Goal: Complete application form

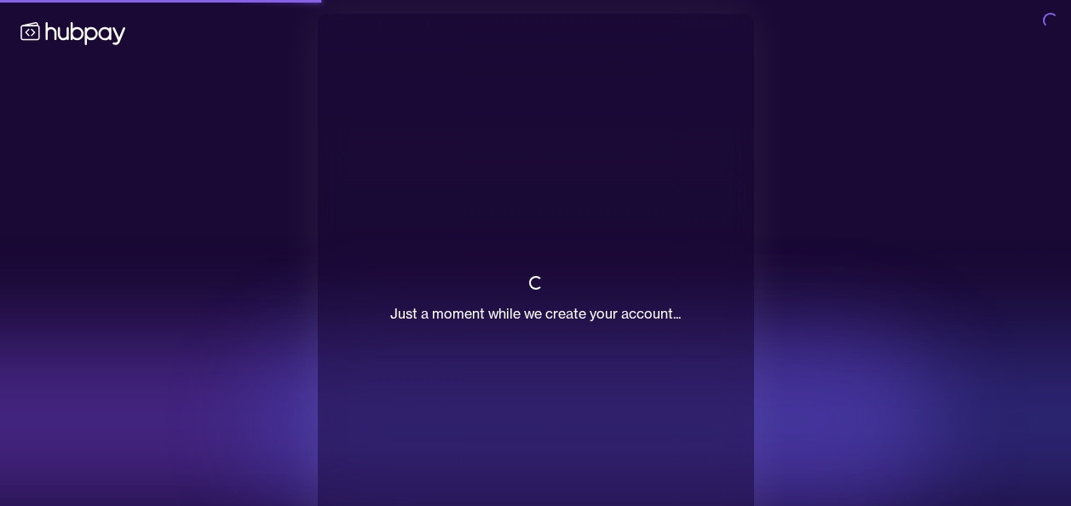
scroll to position [83, 0]
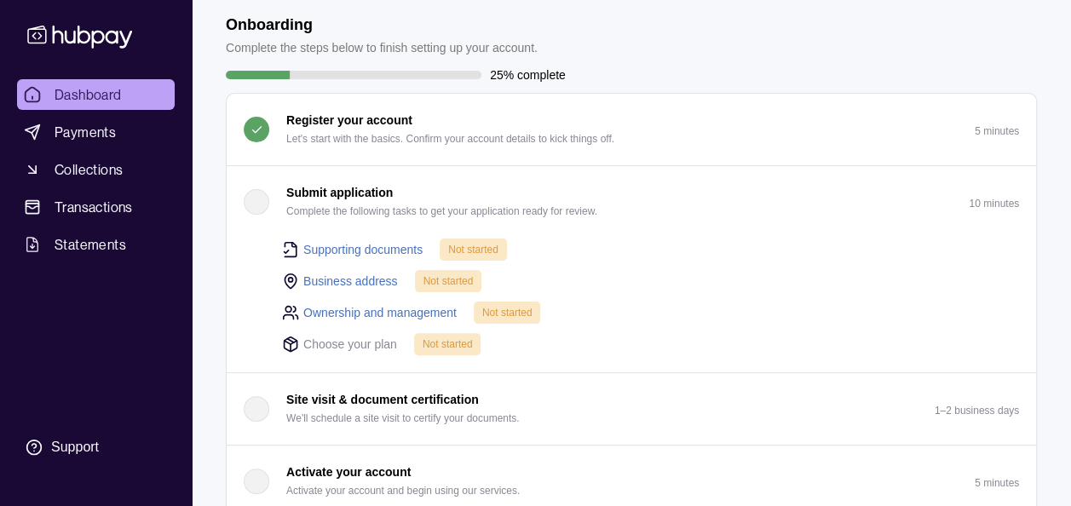
scroll to position [78, 0]
click at [344, 239] on link "Supporting documents" at bounding box center [362, 248] width 119 height 19
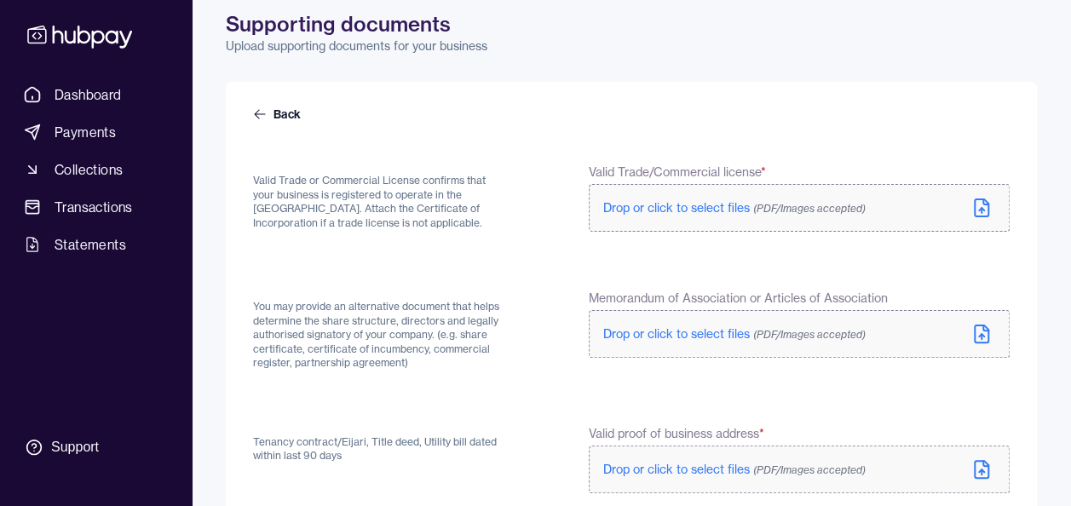
scroll to position [69, 0]
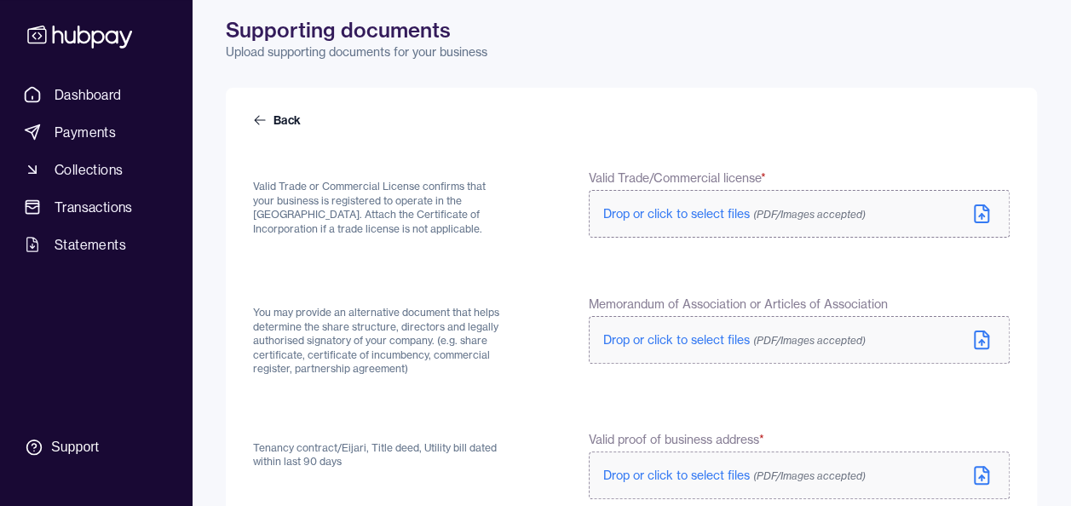
click at [994, 213] on label "Drop or click to select files (PDF/Images accepted)" at bounding box center [799, 214] width 421 height 48
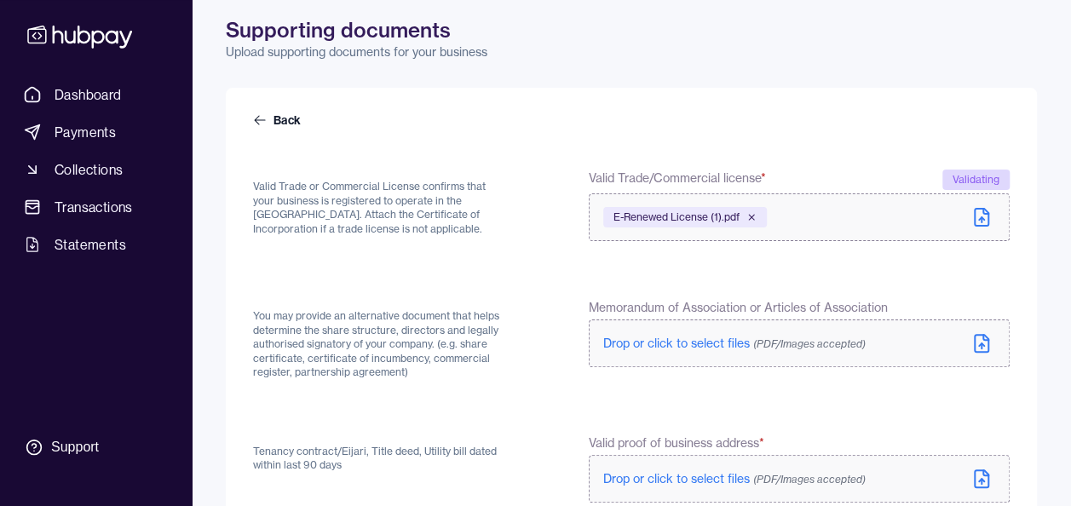
click at [983, 344] on icon at bounding box center [981, 344] width 5 height 3
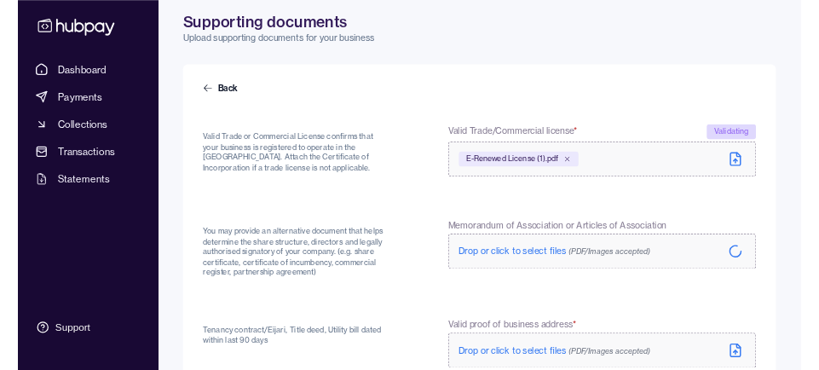
scroll to position [237, 0]
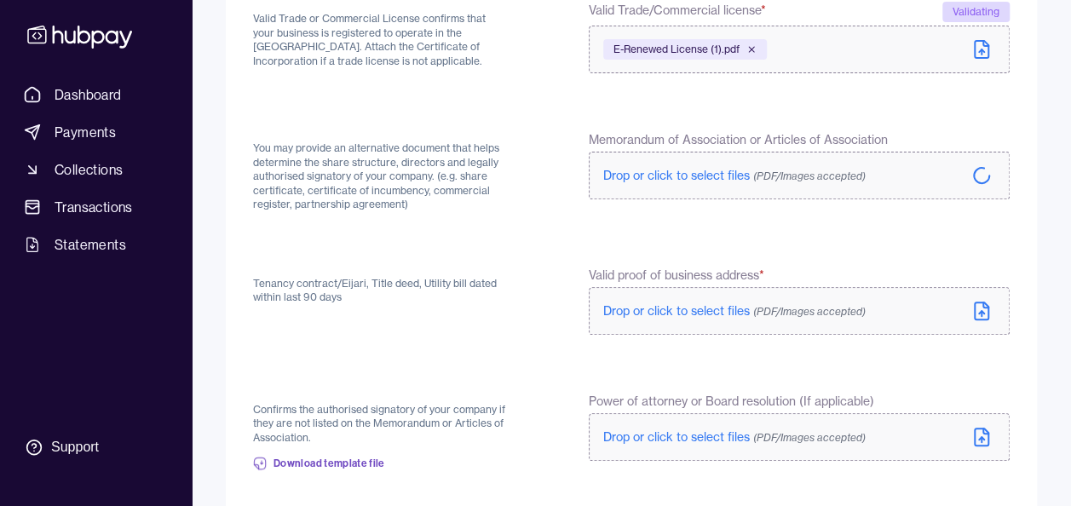
click at [988, 315] on icon at bounding box center [981, 310] width 14 height 17
click at [988, 297] on label "Drop or click to select files (PDF/Images accepted)" at bounding box center [799, 311] width 421 height 48
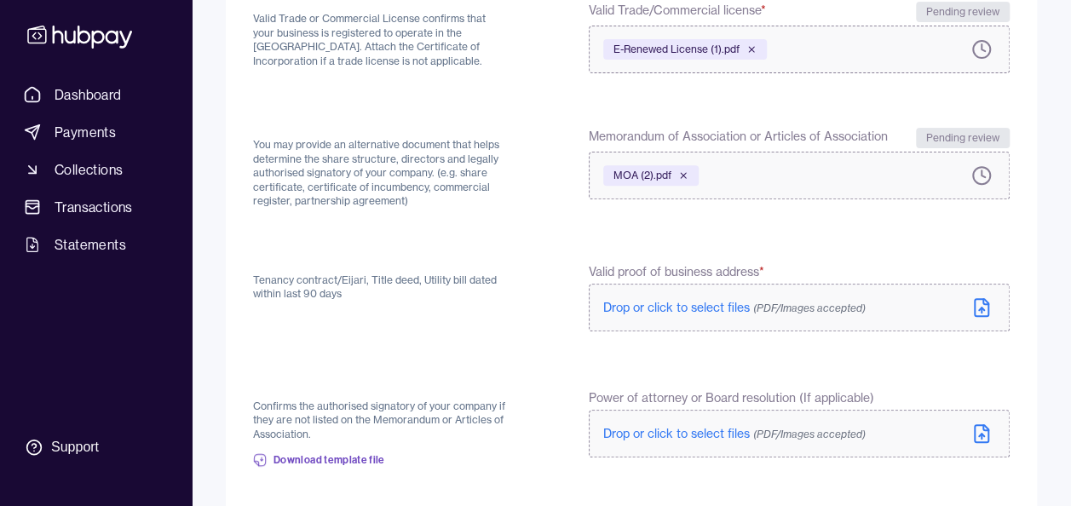
click at [985, 308] on icon at bounding box center [981, 307] width 20 height 20
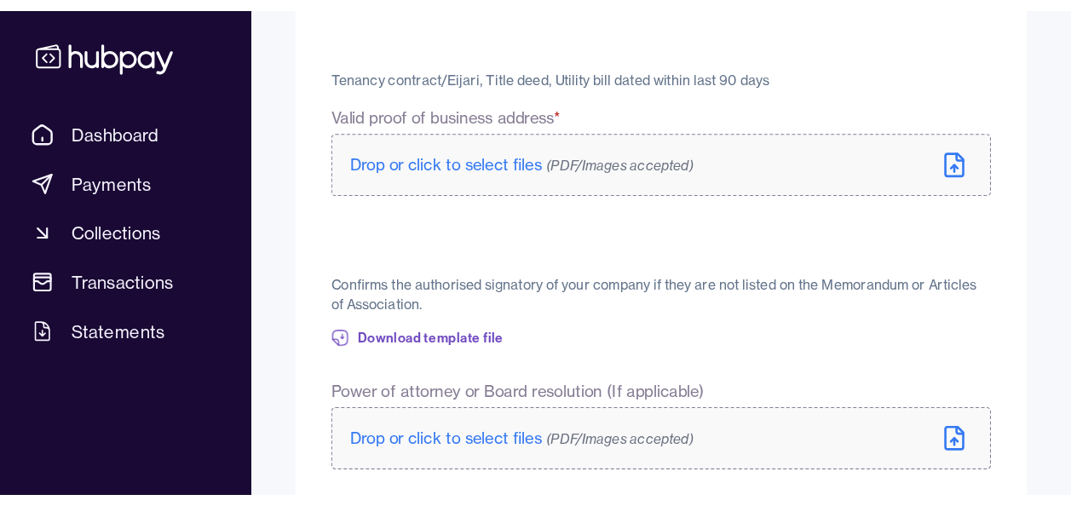
scroll to position [554, 0]
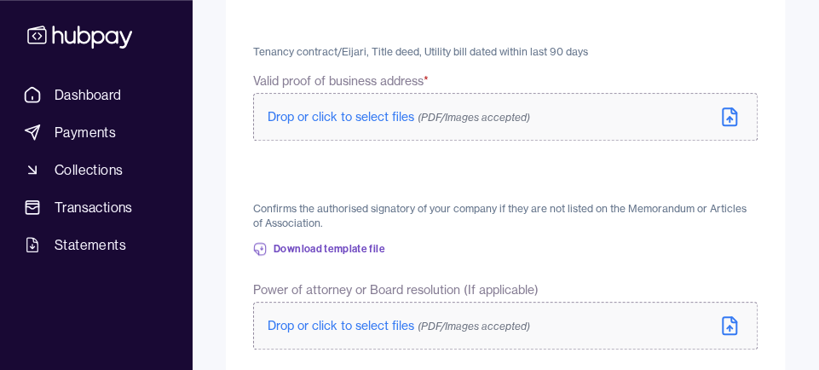
click at [285, 183] on form "Back Valid Trade or Commercial License confirms that your business is registere…" at bounding box center [505, 328] width 504 height 1403
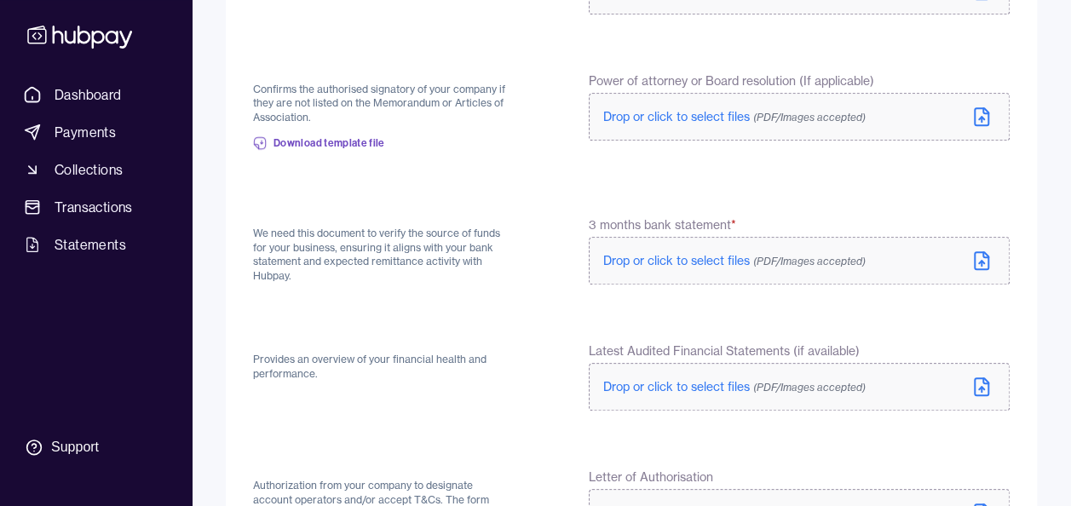
click at [988, 253] on icon at bounding box center [981, 260] width 20 height 20
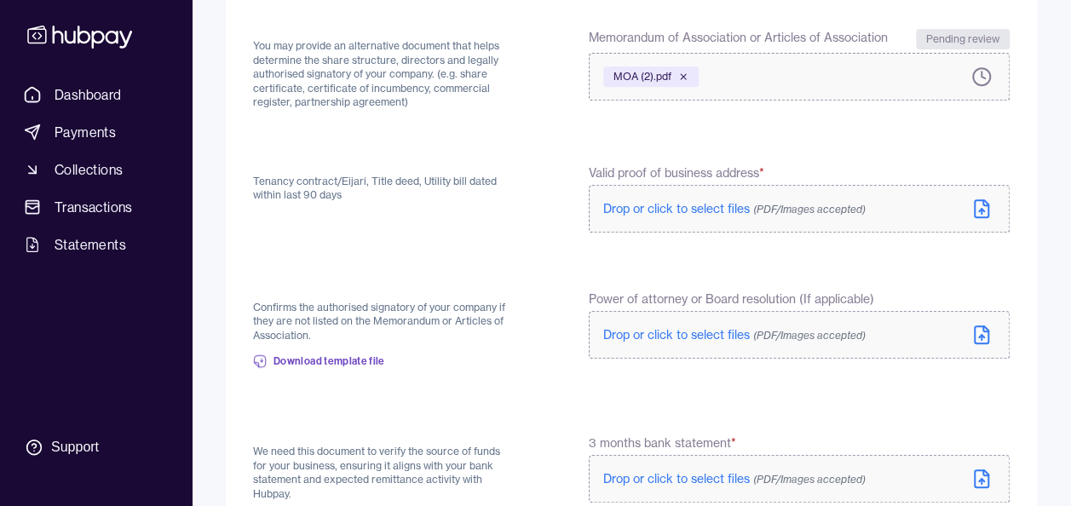
scroll to position [335, 0]
click at [985, 206] on icon at bounding box center [981, 209] width 20 height 20
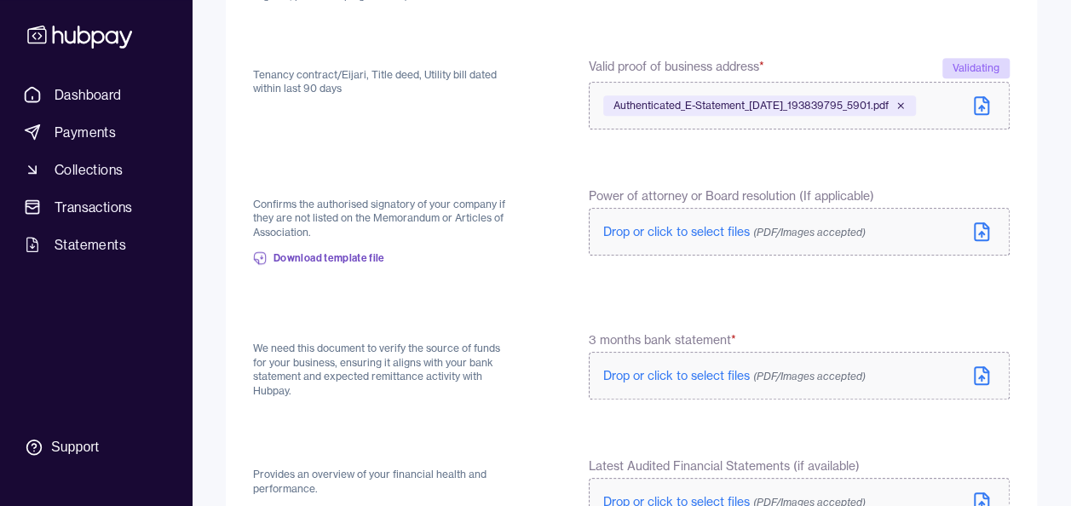
scroll to position [479, 0]
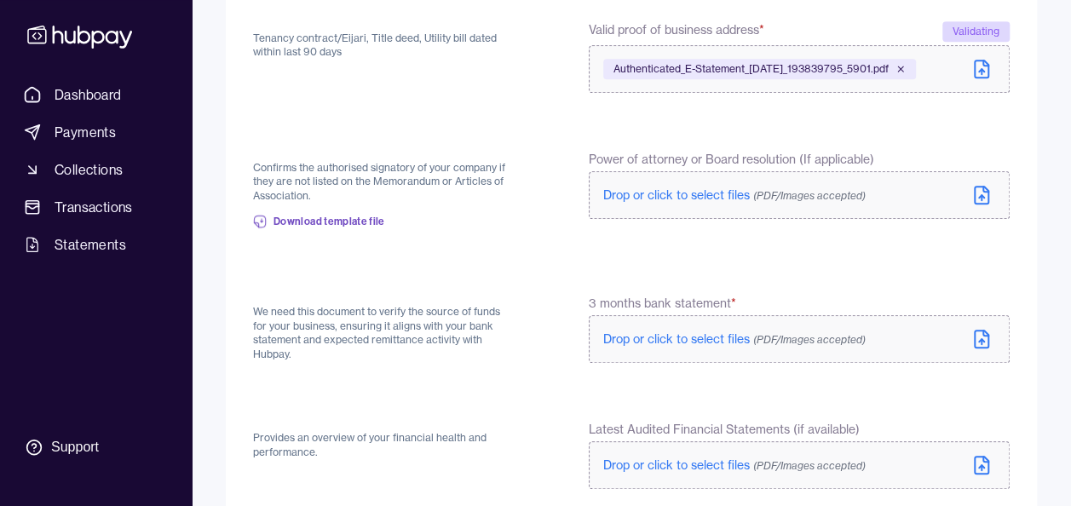
click at [984, 339] on icon at bounding box center [981, 339] width 20 height 20
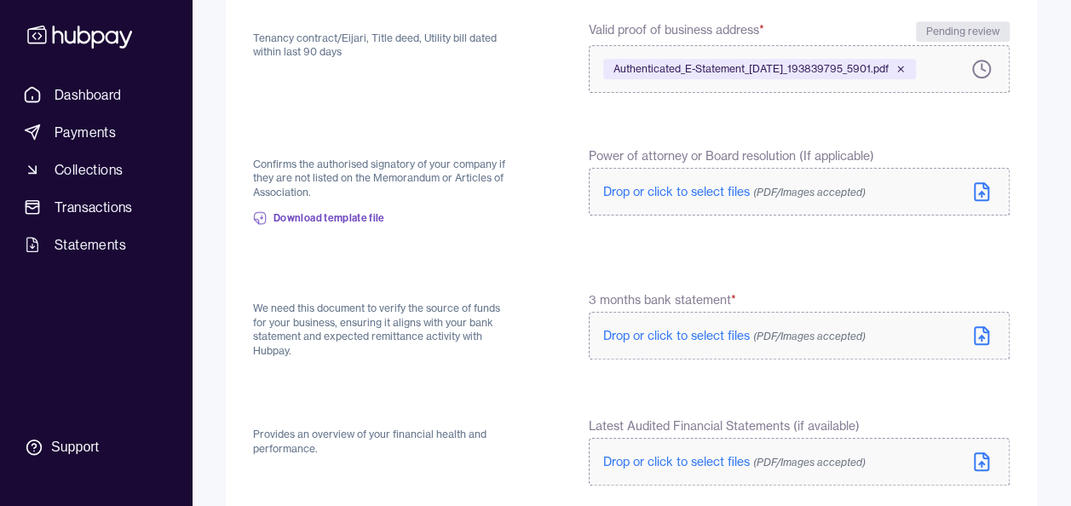
click at [981, 338] on icon at bounding box center [981, 338] width 0 height 5
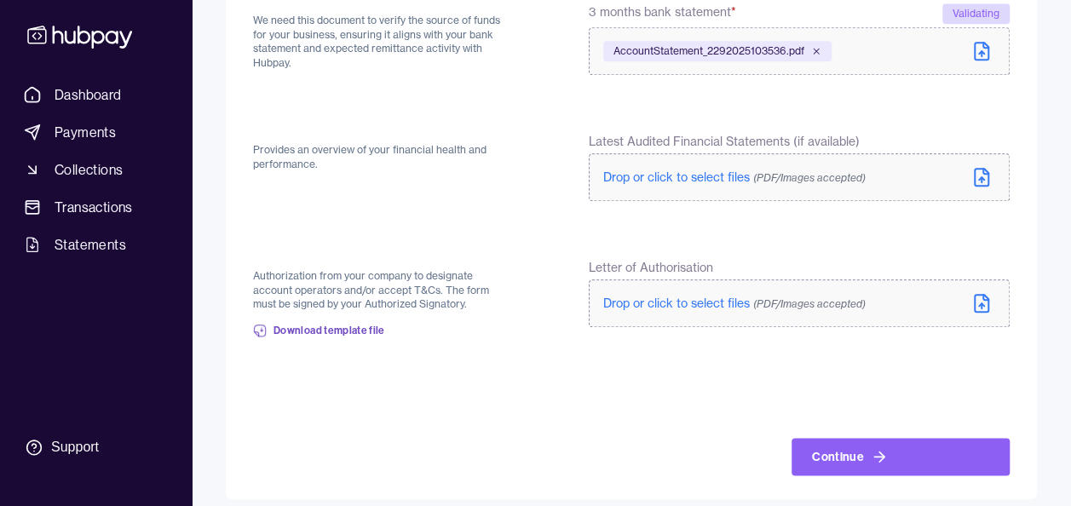
scroll to position [767, 0]
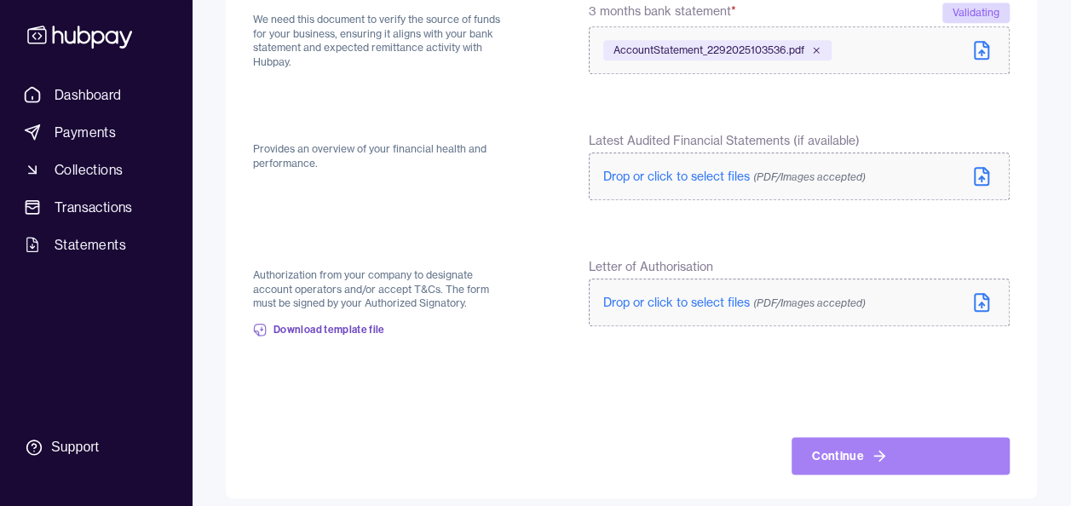
click at [871, 456] on icon at bounding box center [879, 455] width 17 height 17
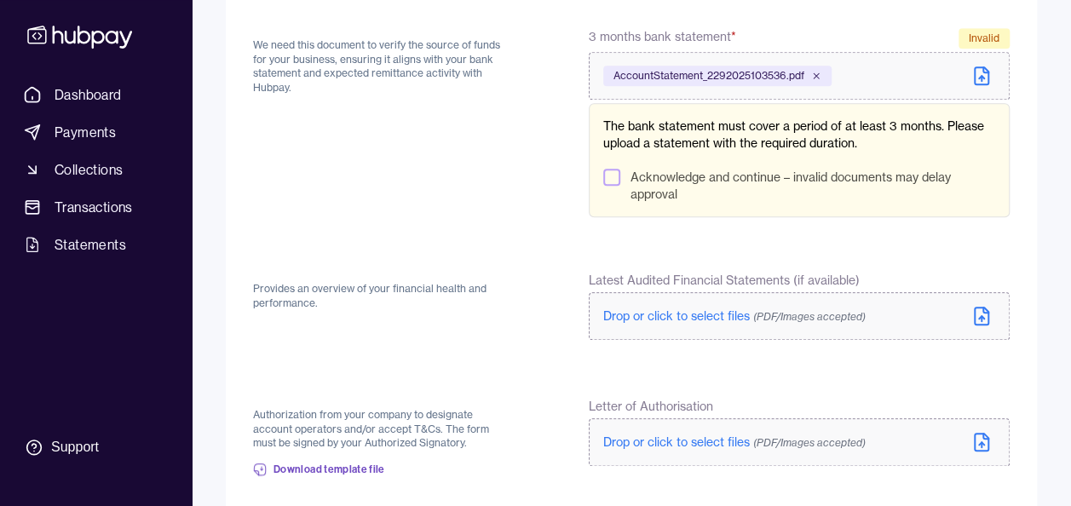
scroll to position [741, 0]
click at [615, 174] on button "Acknowledge and continue – invalid documents may delay approval" at bounding box center [611, 178] width 17 height 17
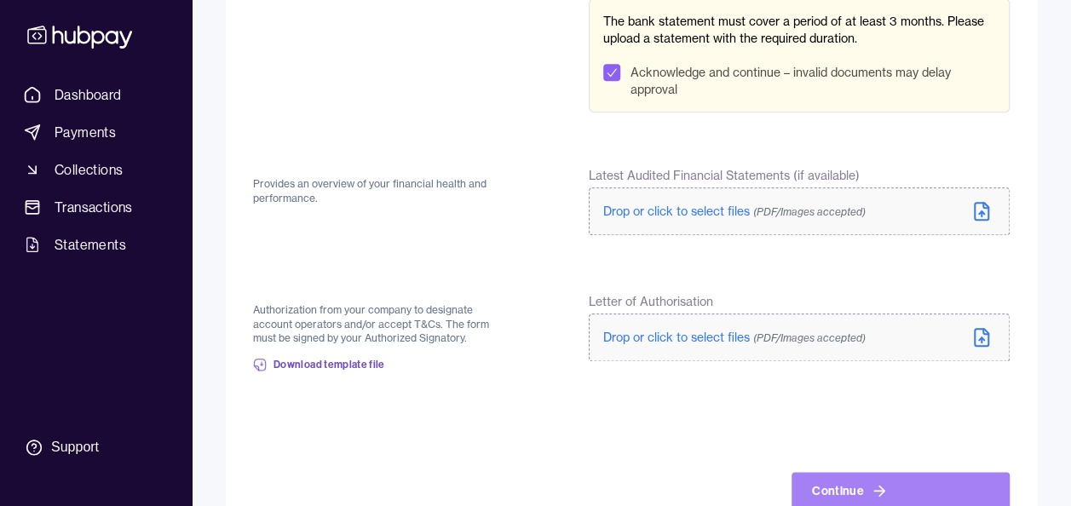
scroll to position [852, 0]
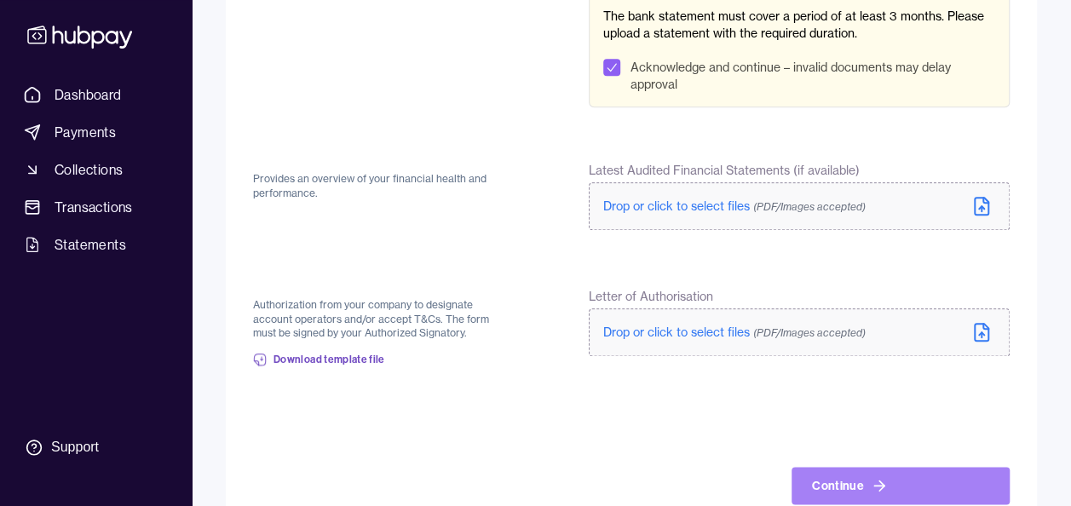
click at [836, 474] on button "Continue" at bounding box center [900, 485] width 218 height 37
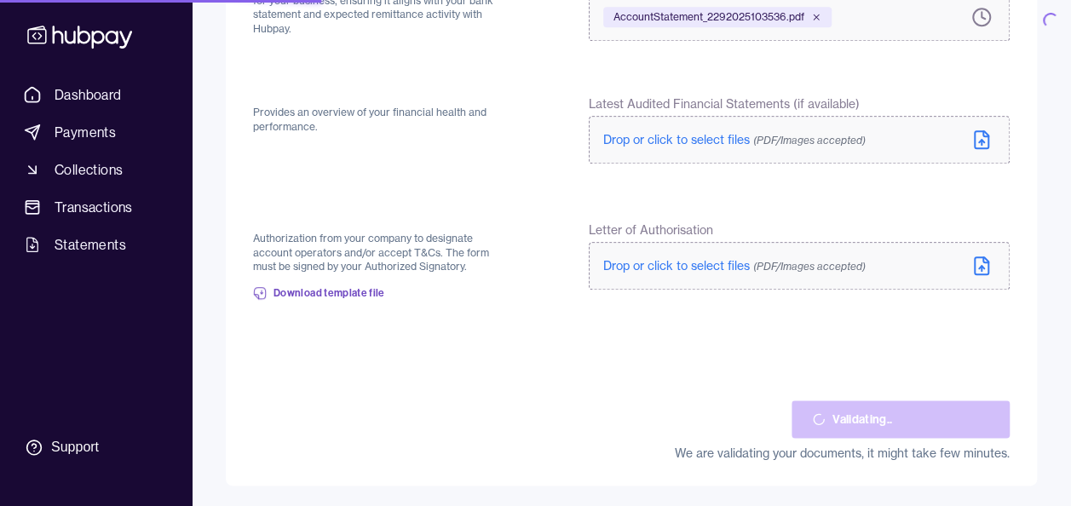
scroll to position [800, 0]
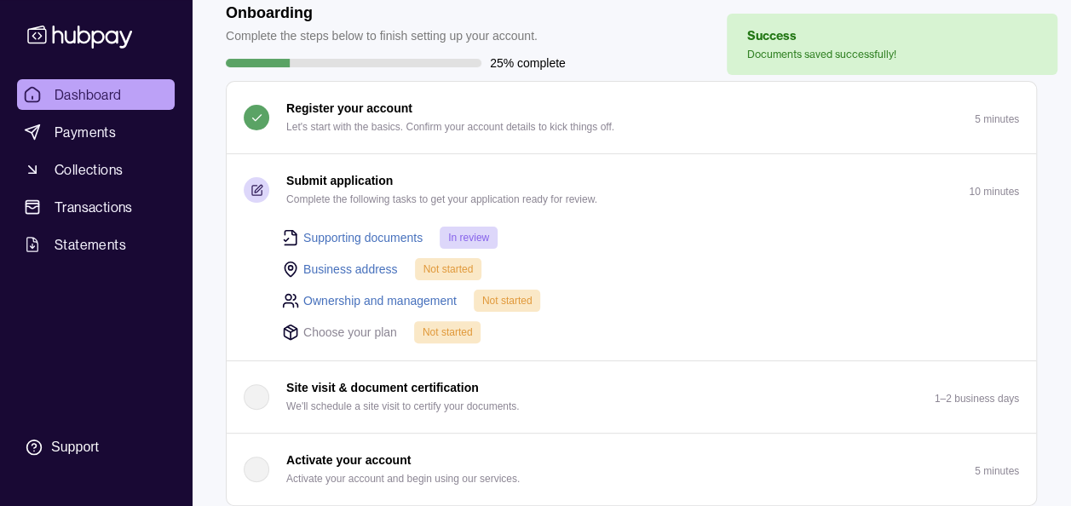
scroll to position [92, 0]
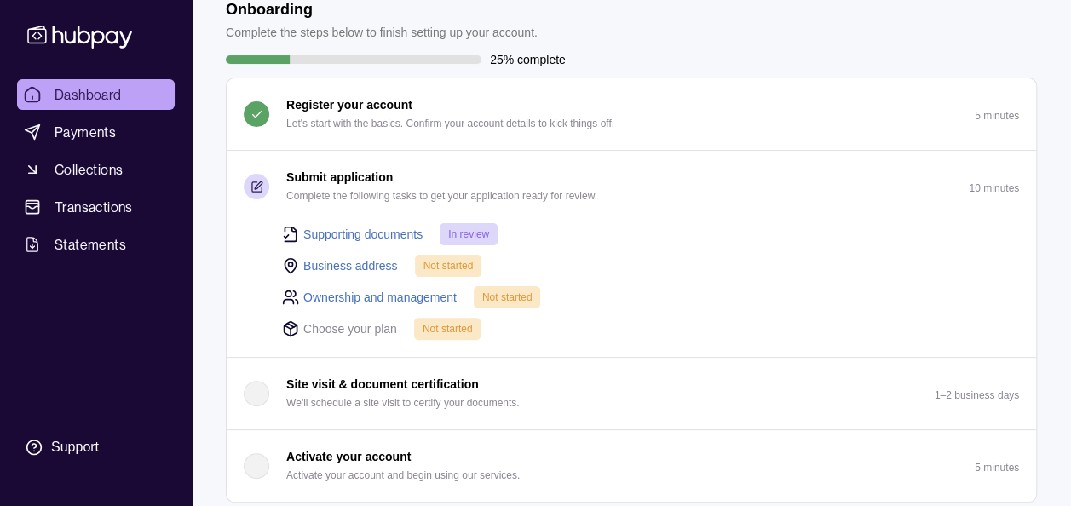
click at [370, 266] on link "Business address" at bounding box center [350, 265] width 95 height 19
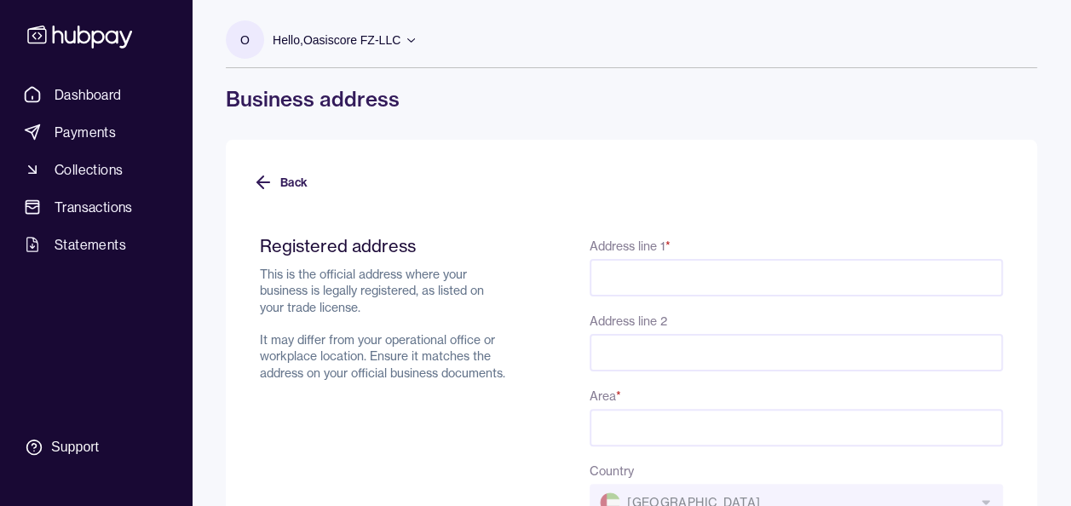
scroll to position [43, 0]
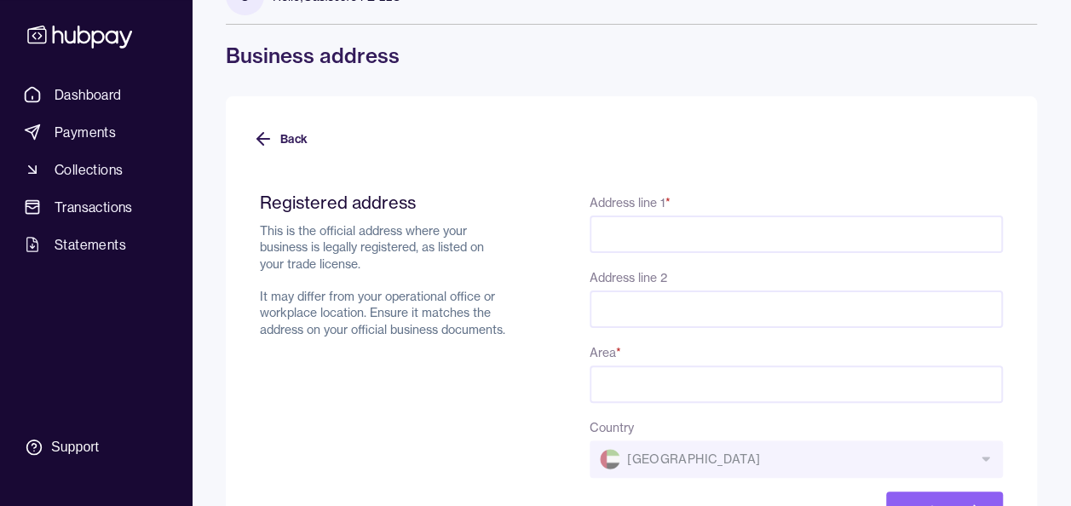
click at [660, 221] on input "Address line 1 *" at bounding box center [795, 234] width 413 height 37
type input "**********"
click at [644, 372] on input "Area *" at bounding box center [795, 383] width 413 height 37
type input "********"
click at [734, 235] on input "**********" at bounding box center [795, 234] width 413 height 37
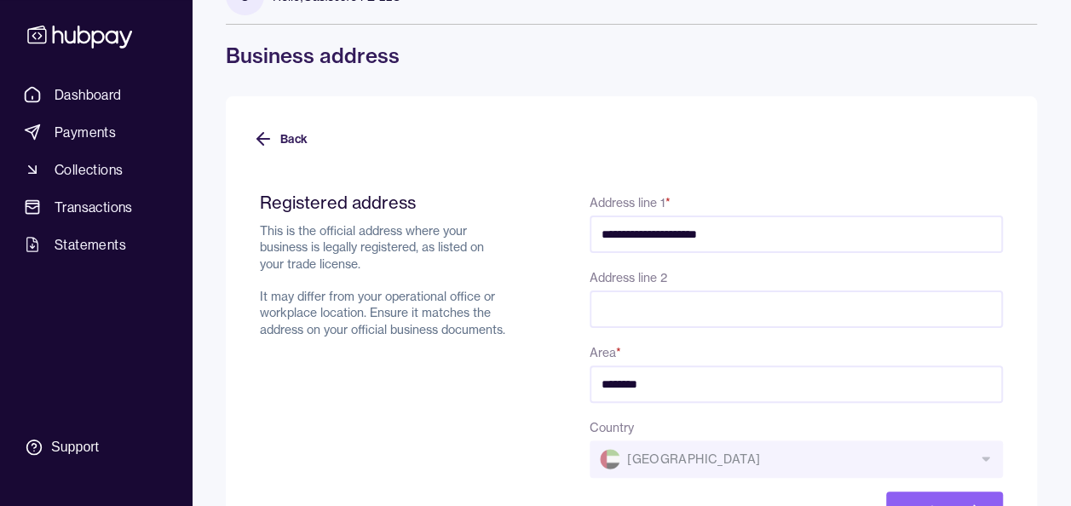
click at [767, 237] on input "**********" at bounding box center [795, 234] width 413 height 37
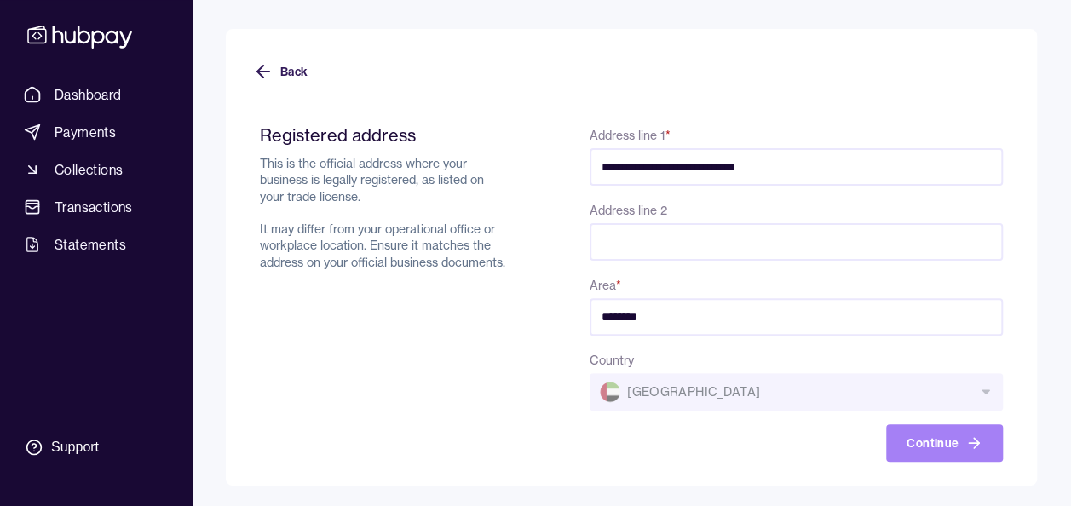
type input "**********"
click at [946, 440] on button "Continue" at bounding box center [944, 442] width 117 height 37
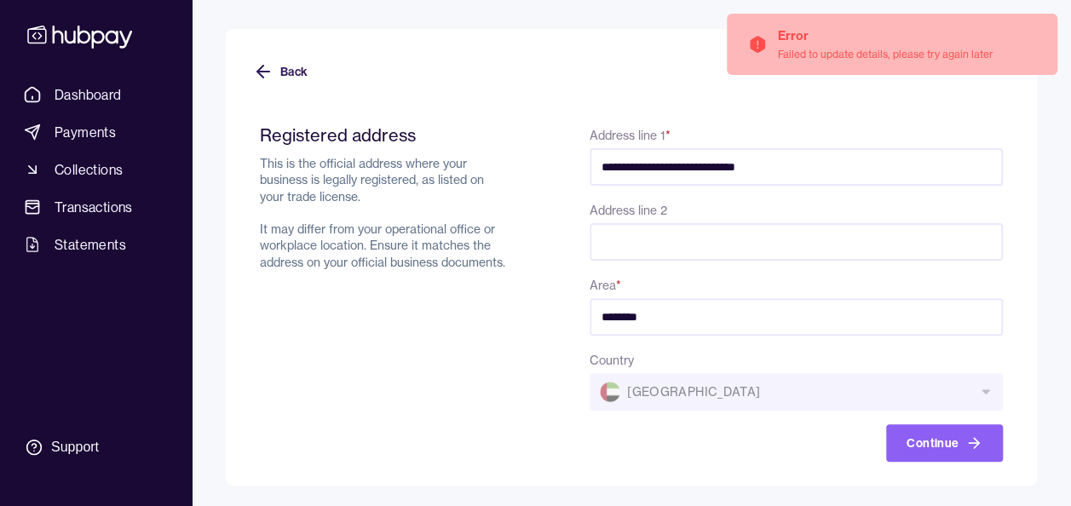
click at [609, 310] on input "********" at bounding box center [795, 316] width 413 height 37
click at [615, 312] on input "********" at bounding box center [795, 316] width 413 height 37
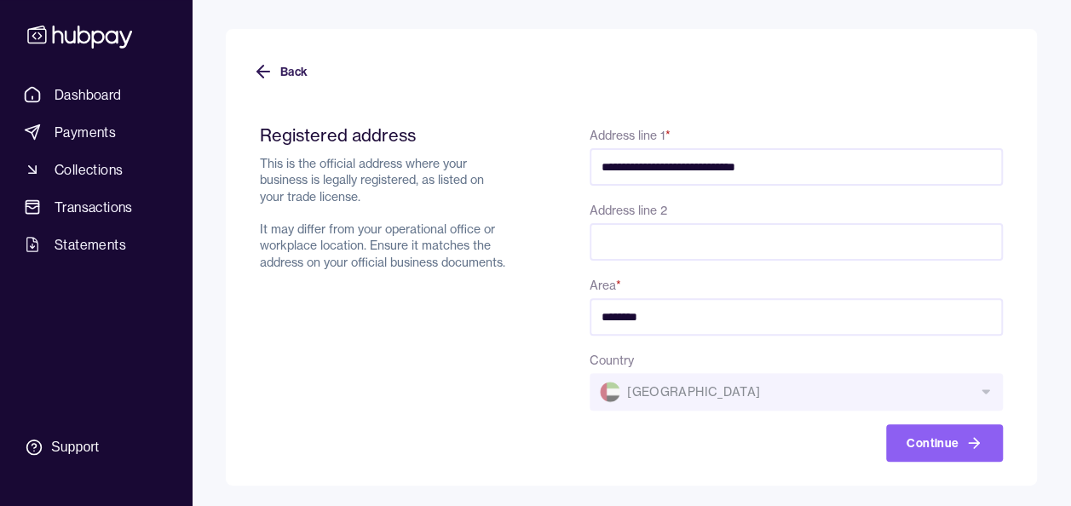
click at [674, 319] on input "********" at bounding box center [795, 316] width 413 height 37
type input "**********"
click at [878, 387] on div "Country [GEOGRAPHIC_DATA]" at bounding box center [795, 379] width 413 height 61
click at [924, 446] on button "Continue" at bounding box center [944, 442] width 117 height 37
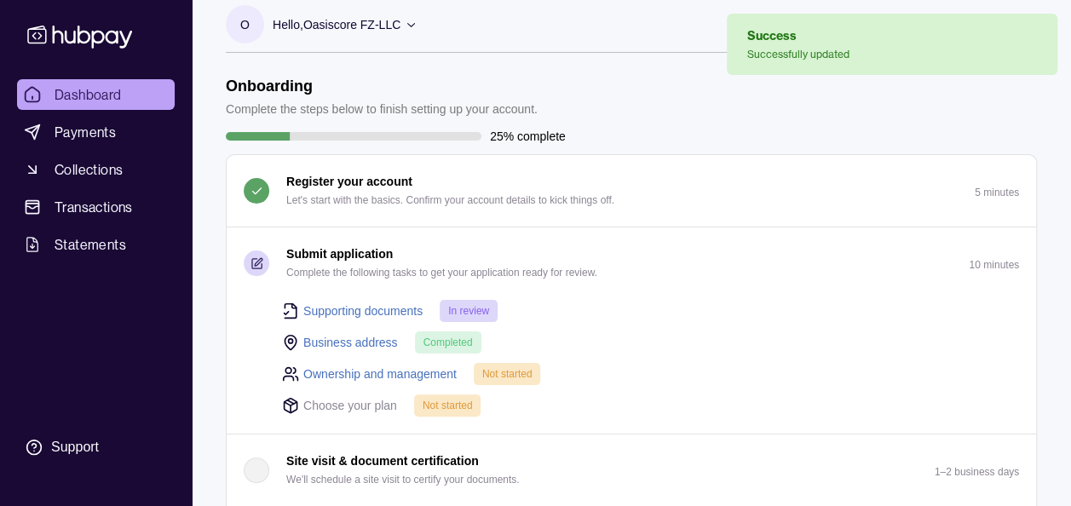
scroll to position [20, 0]
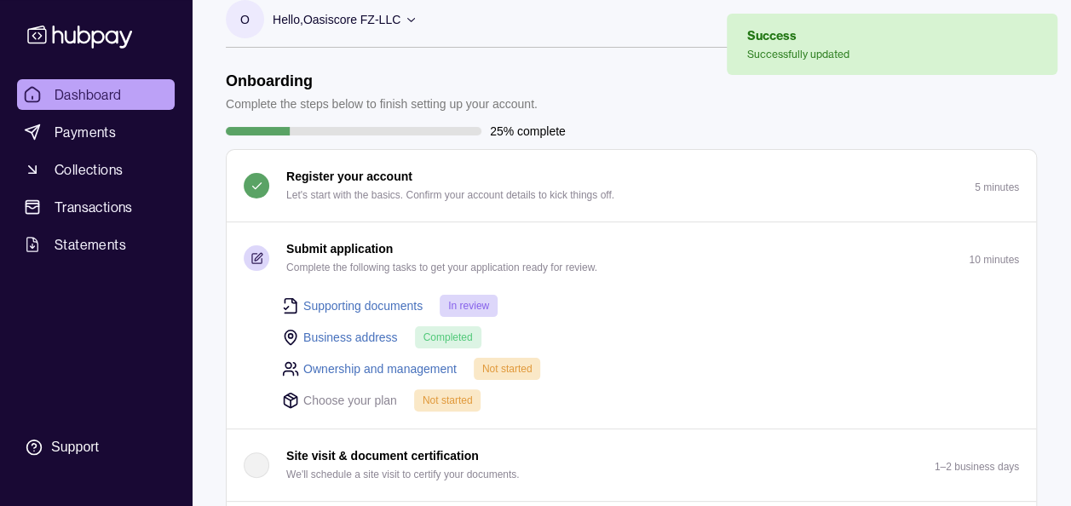
click at [427, 367] on link "Ownership and management" at bounding box center [379, 368] width 153 height 19
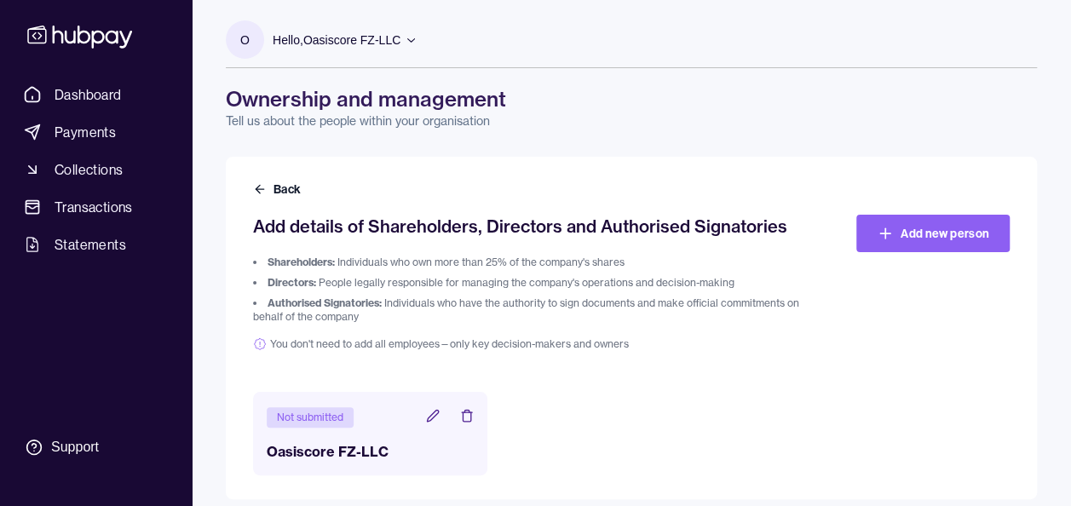
scroll to position [14, 0]
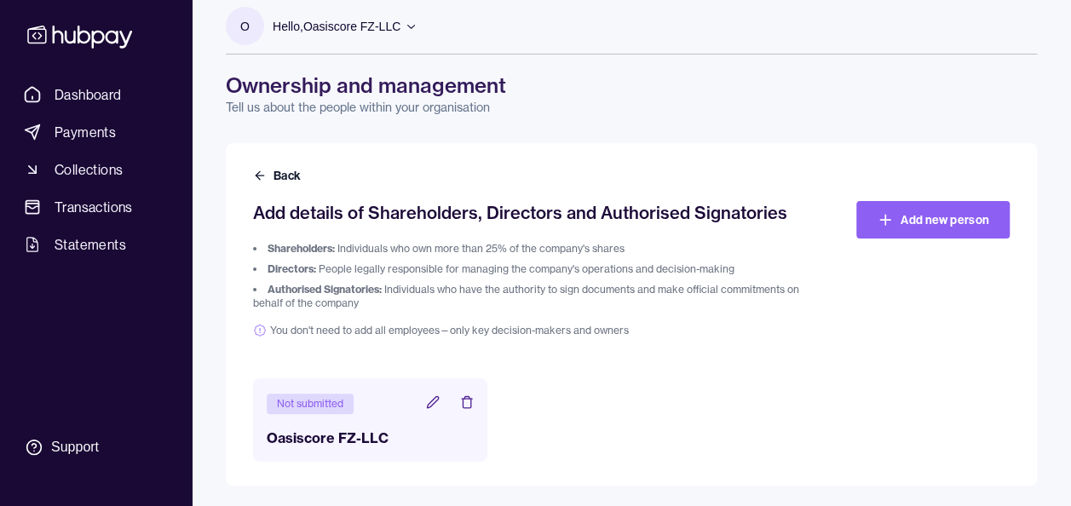
click at [429, 407] on icon at bounding box center [432, 401] width 11 height 11
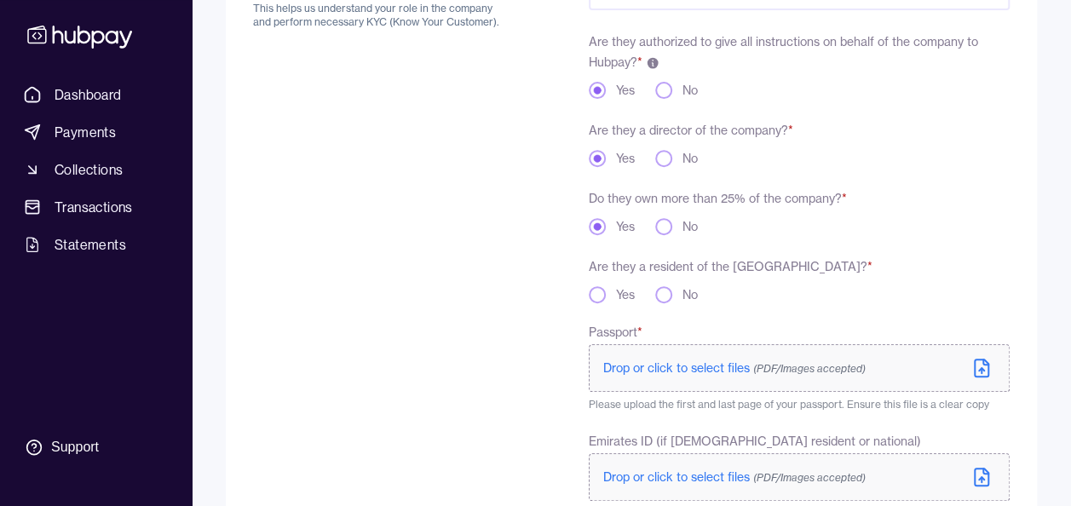
scroll to position [273, 0]
click at [595, 291] on button "Yes" at bounding box center [597, 293] width 17 height 17
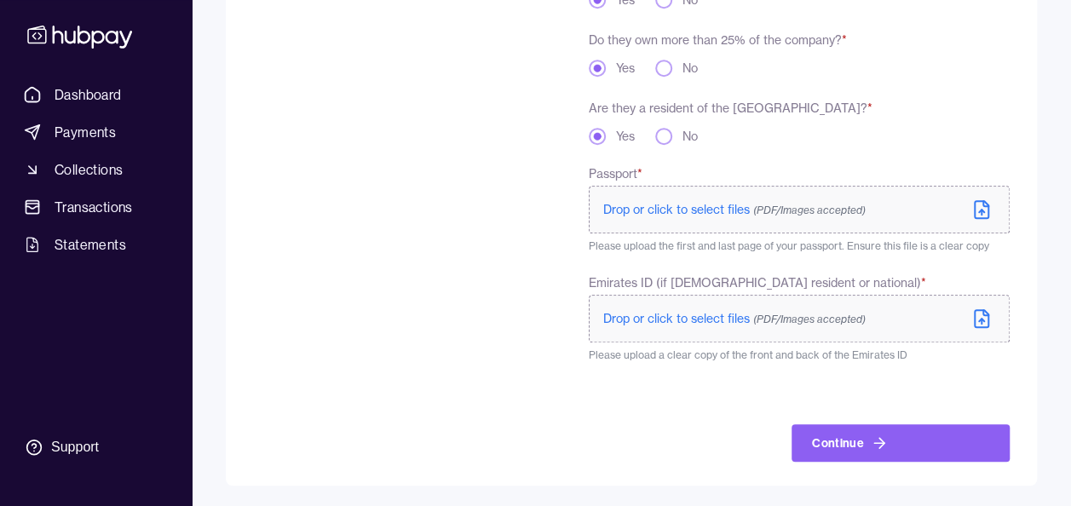
click at [982, 216] on icon at bounding box center [981, 209] width 20 height 20
click at [985, 322] on icon at bounding box center [981, 318] width 20 height 20
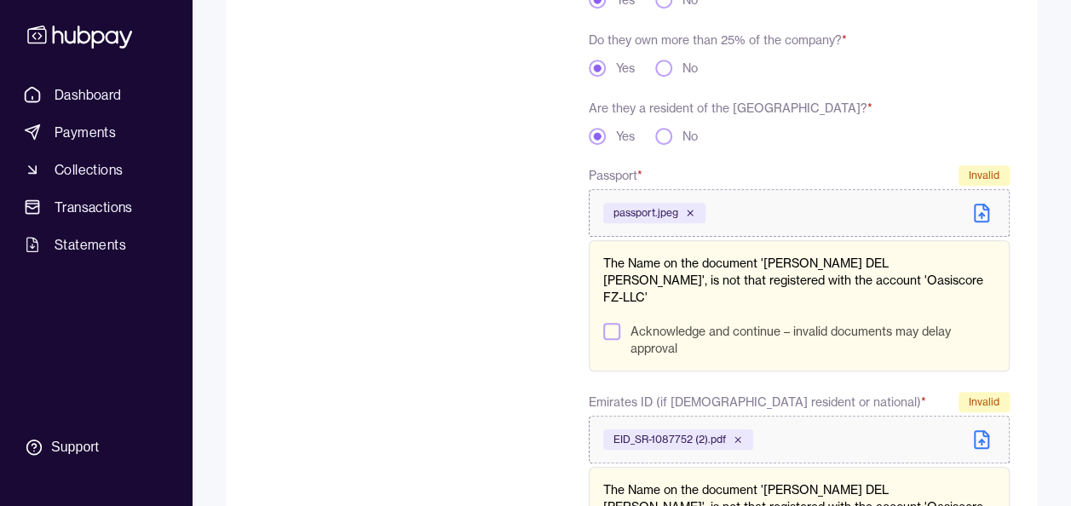
click at [980, 440] on icon at bounding box center [981, 441] width 5 height 3
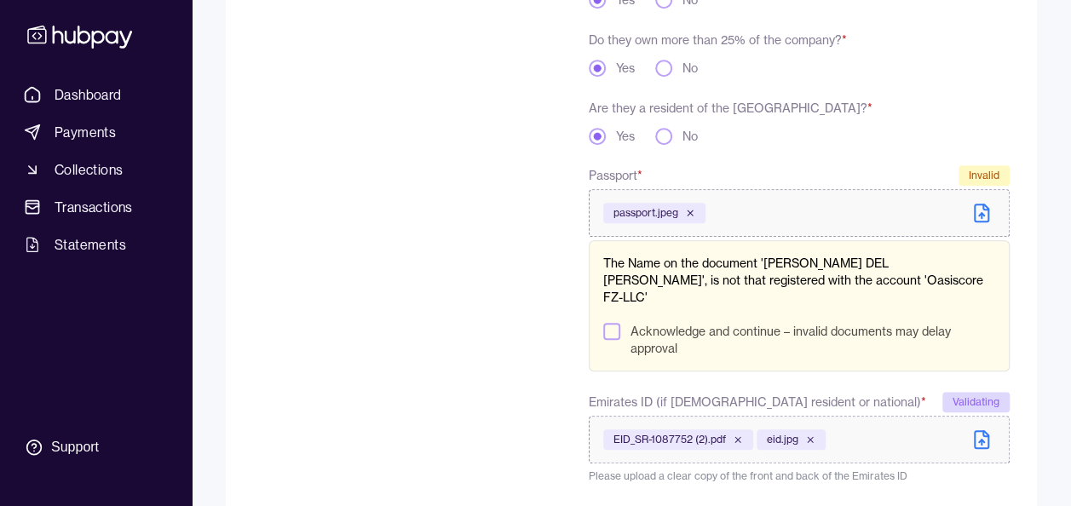
click at [610, 325] on button "Acknowledge and continue – invalid documents may delay approval" at bounding box center [611, 331] width 17 height 17
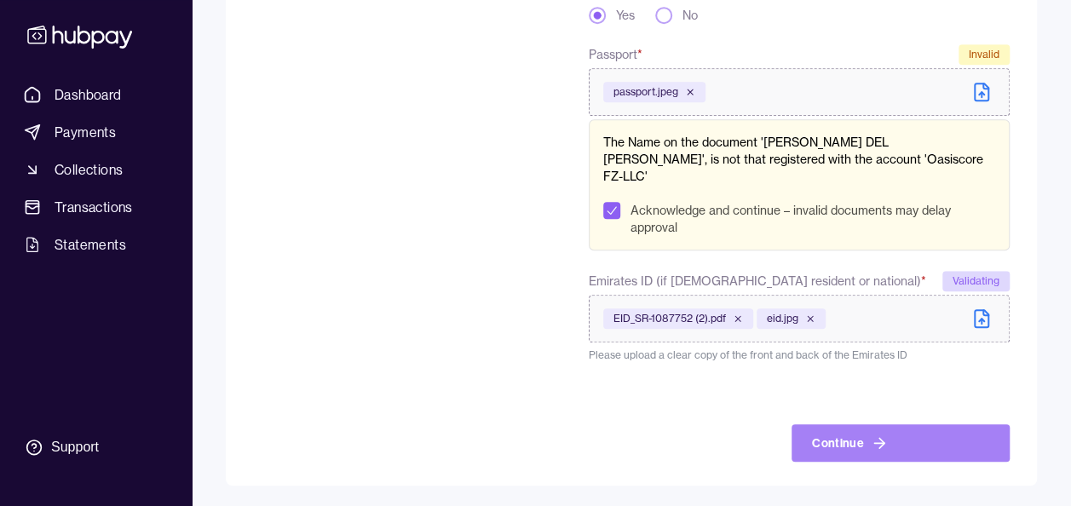
click at [807, 434] on button "Continue" at bounding box center [900, 442] width 218 height 37
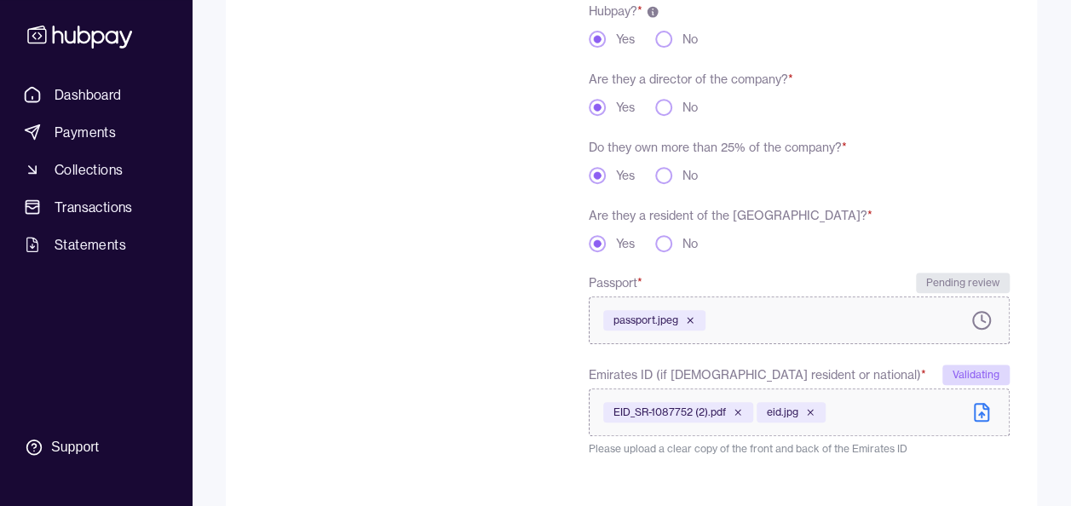
scroll to position [455, 0]
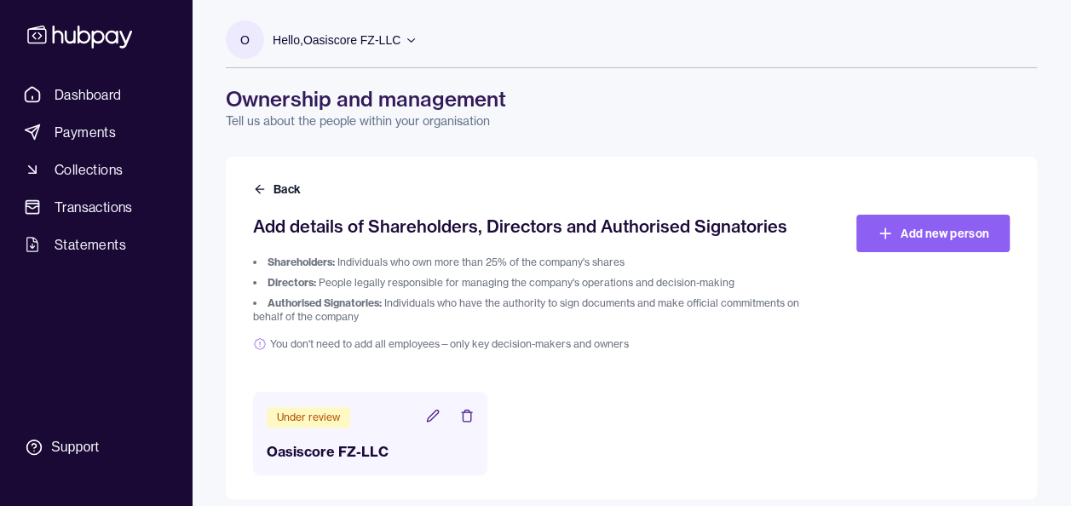
scroll to position [14, 0]
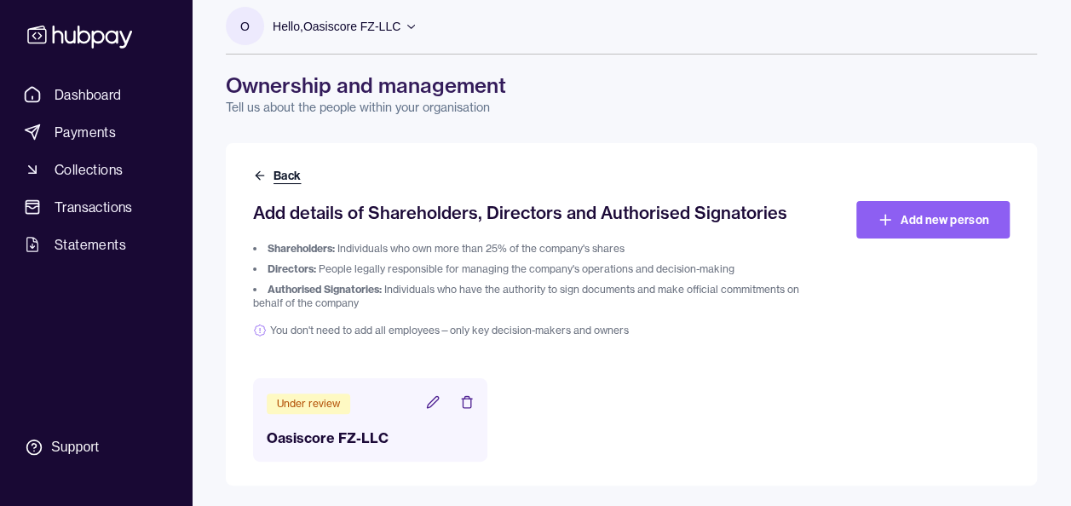
click at [278, 175] on button "Back" at bounding box center [278, 175] width 51 height 17
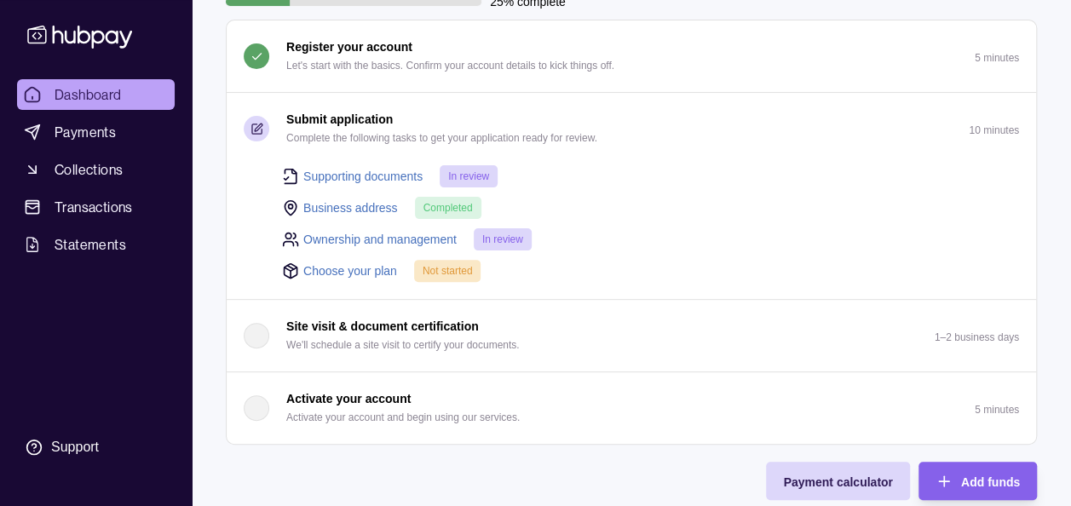
scroll to position [152, 0]
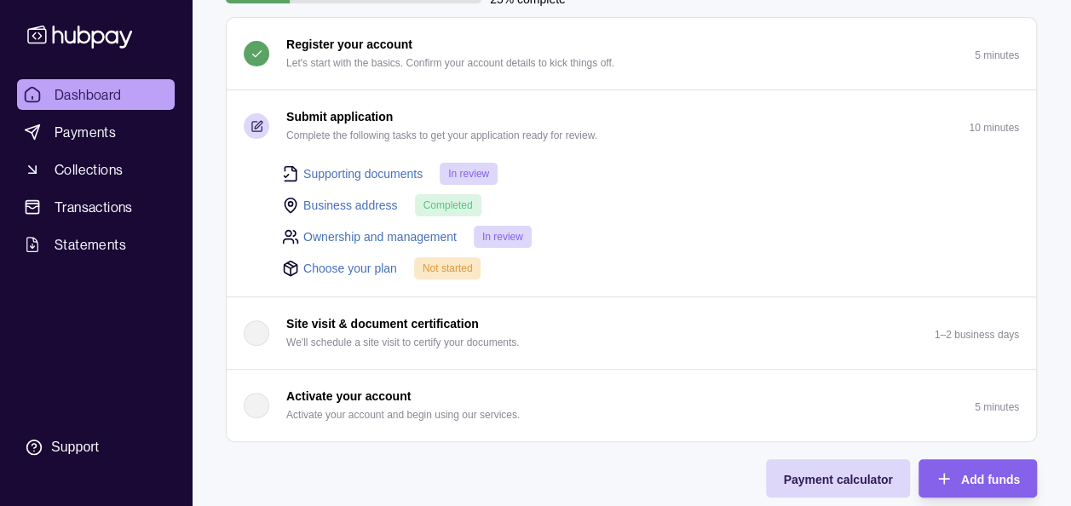
click at [433, 267] on span "Not started" at bounding box center [448, 268] width 50 height 12
click at [354, 267] on link "Choose your plan" at bounding box center [350, 268] width 94 height 19
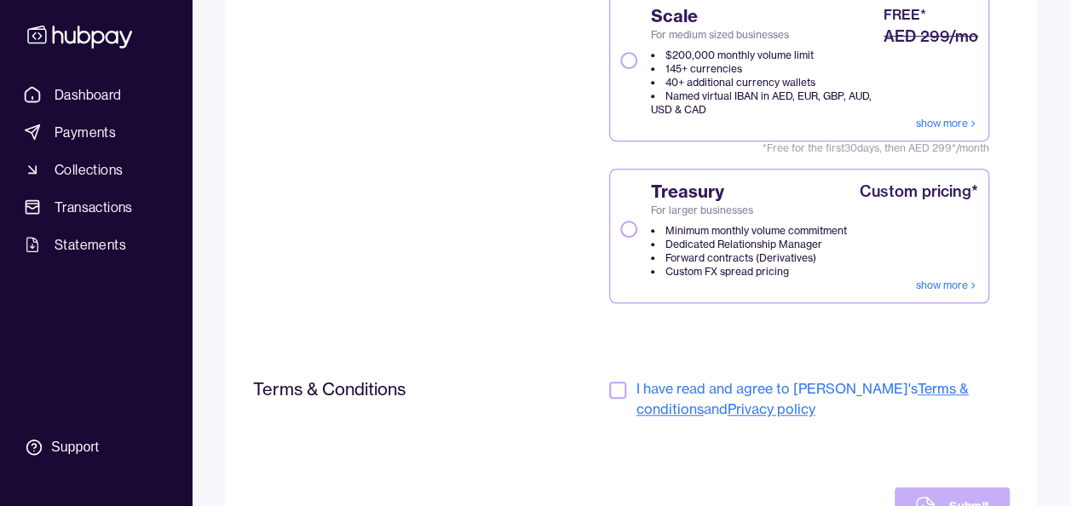
scroll to position [475, 0]
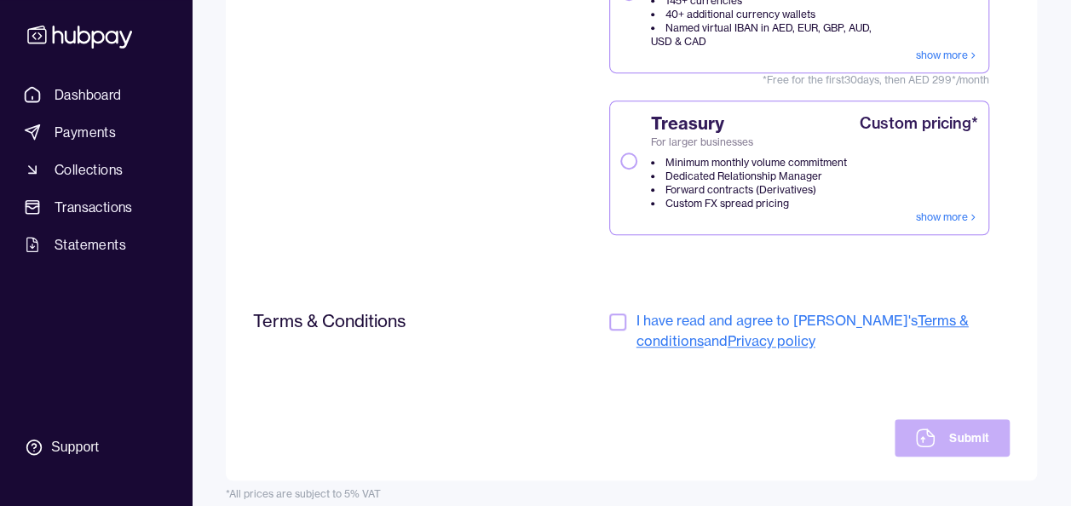
click at [620, 325] on button "button" at bounding box center [617, 321] width 17 height 17
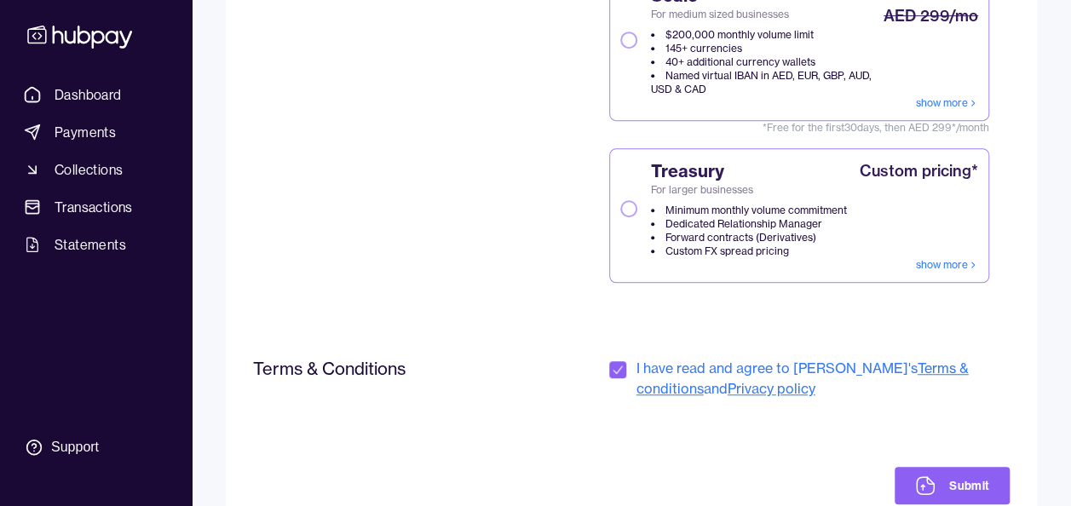
scroll to position [430, 0]
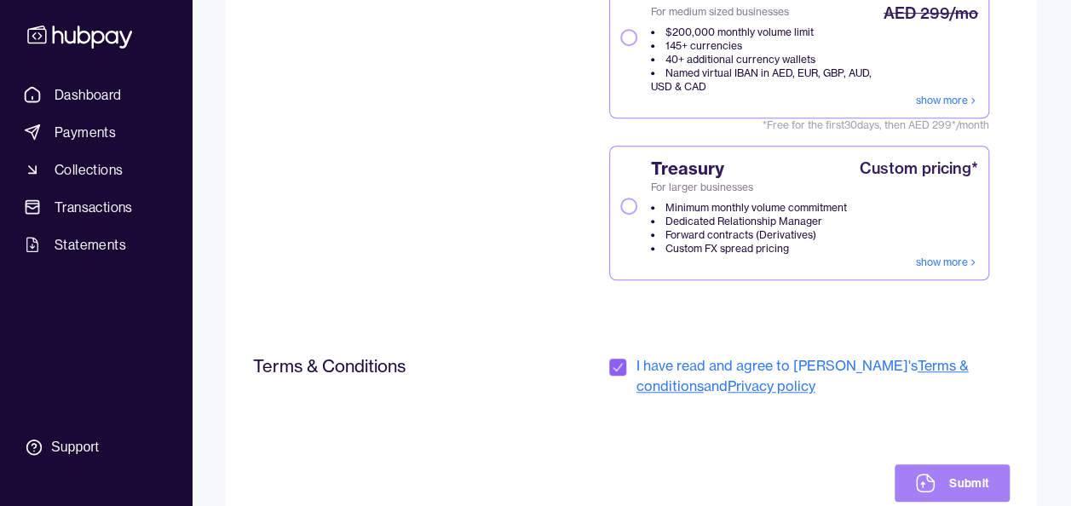
click at [964, 470] on button "Submit" at bounding box center [951, 482] width 115 height 37
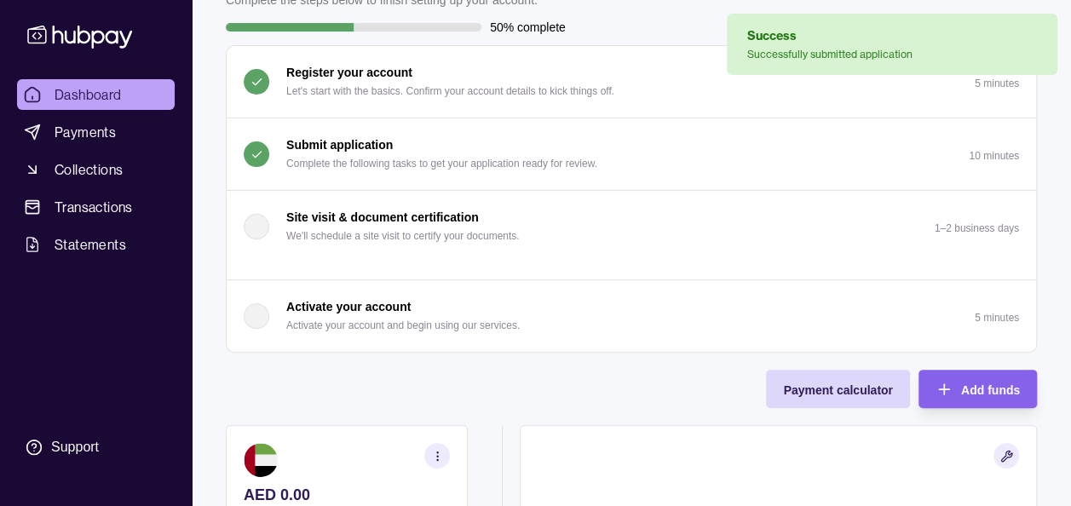
scroll to position [128, 0]
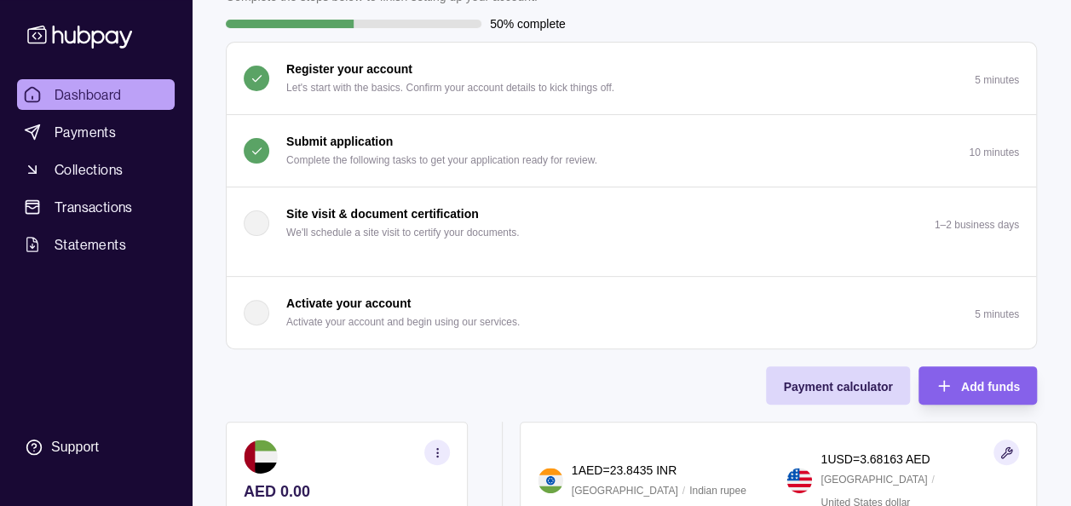
click at [273, 309] on div "Activate your account Activate your account and begin using our services." at bounding box center [382, 312] width 276 height 37
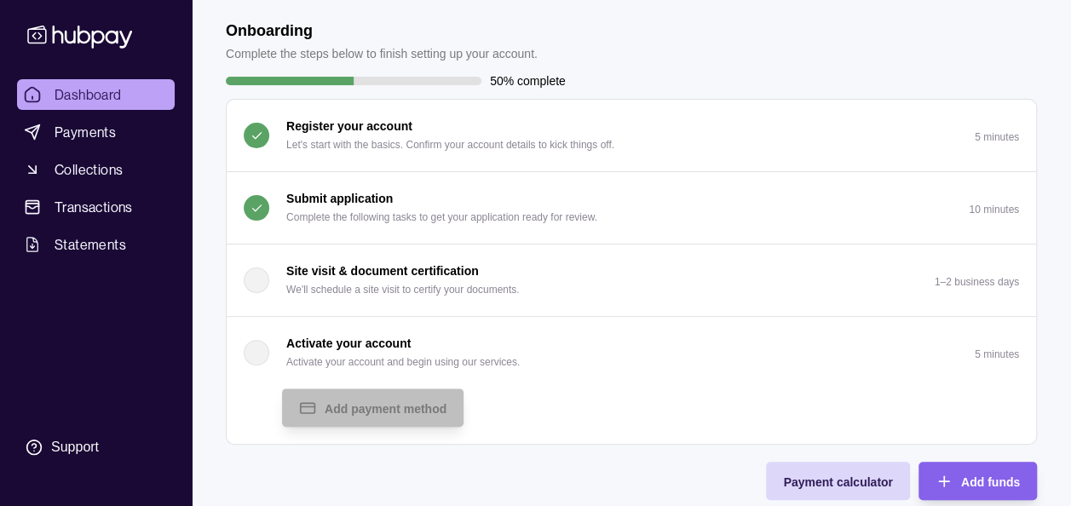
scroll to position [0, 0]
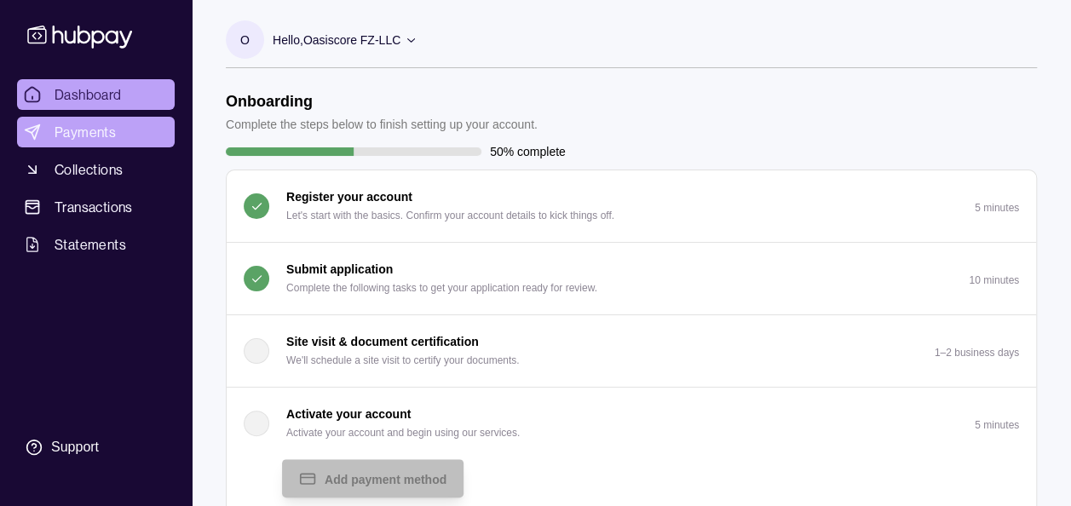
click at [72, 135] on span "Payments" at bounding box center [85, 132] width 61 height 20
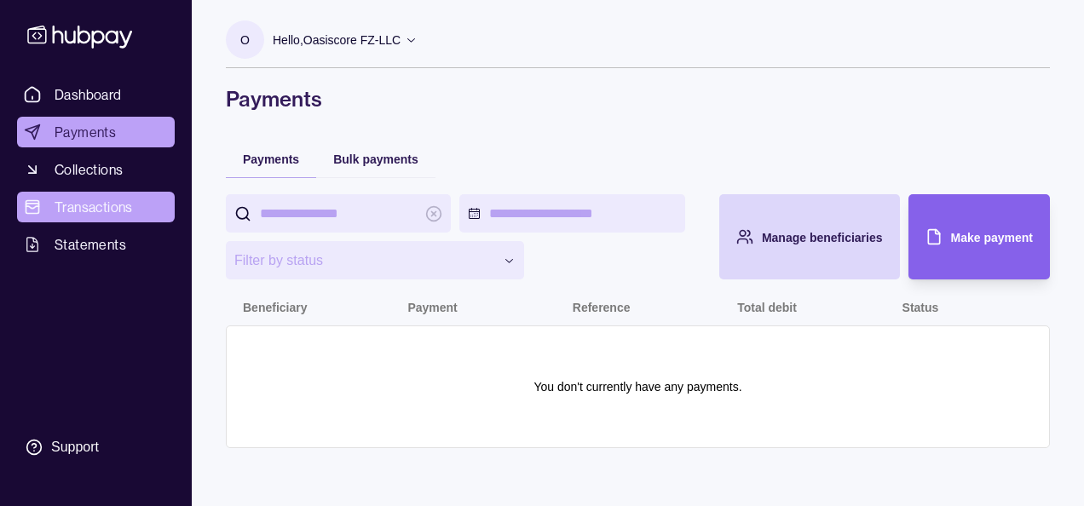
click at [83, 204] on span "Transactions" at bounding box center [94, 207] width 78 height 20
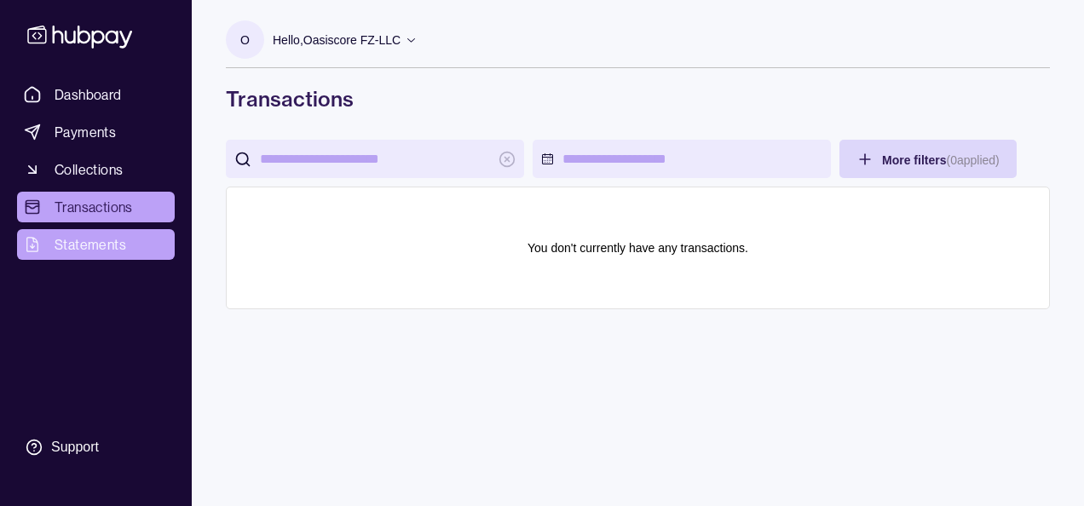
click at [92, 244] on span "Statements" at bounding box center [91, 244] width 72 height 20
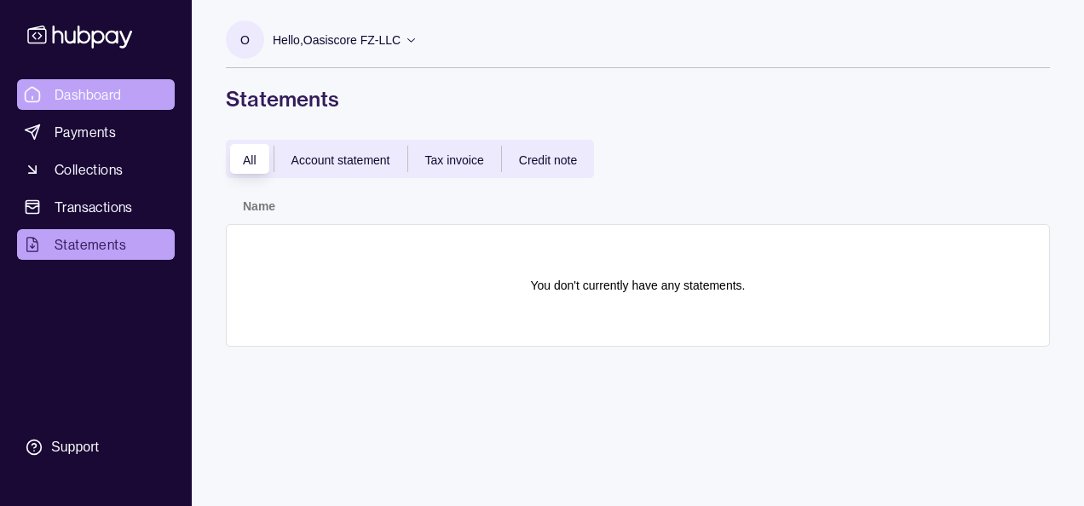
click at [134, 89] on link "Dashboard" at bounding box center [96, 94] width 158 height 31
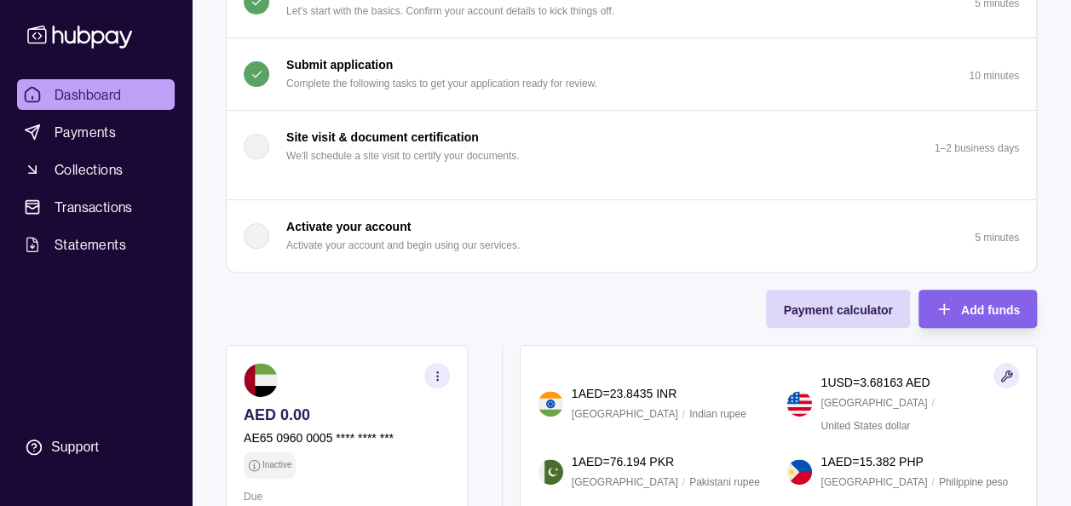
scroll to position [315, 0]
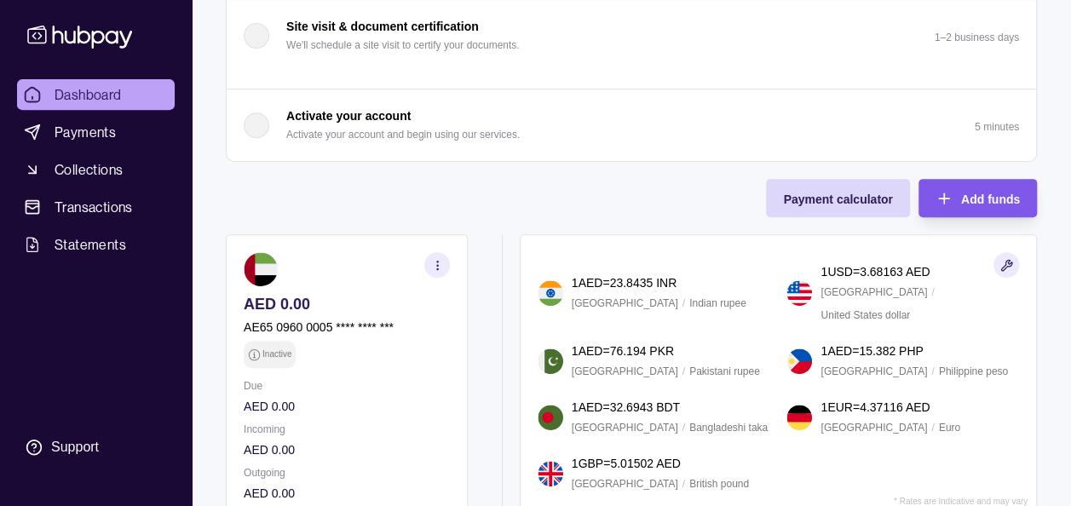
click at [961, 193] on span "Add funds" at bounding box center [990, 200] width 59 height 14
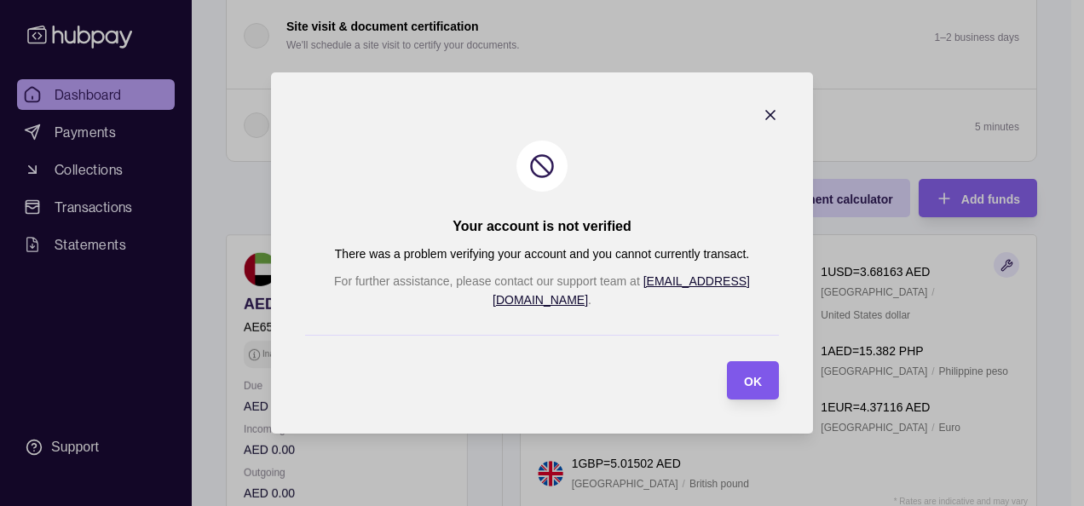
click at [744, 375] on span "OK" at bounding box center [753, 382] width 18 height 14
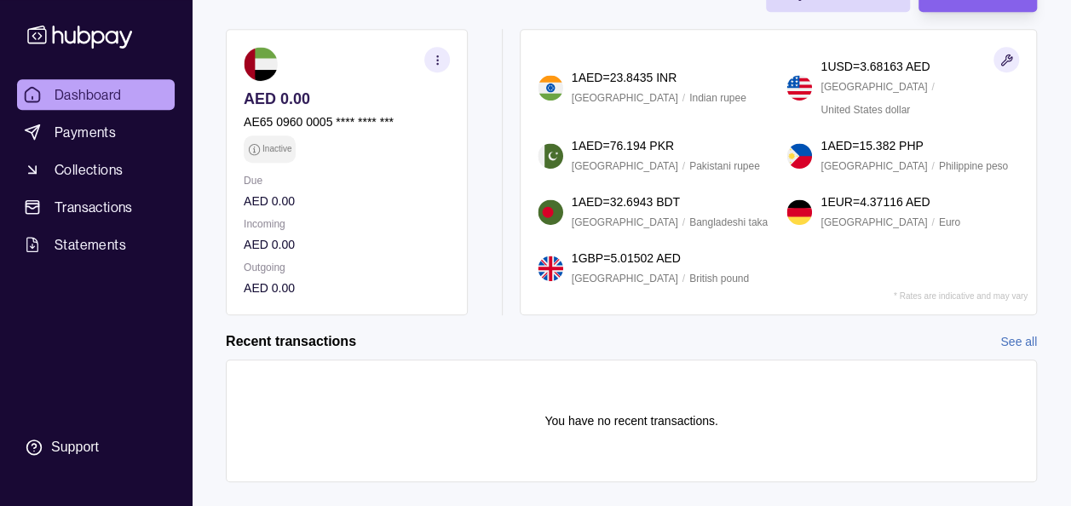
scroll to position [526, 0]
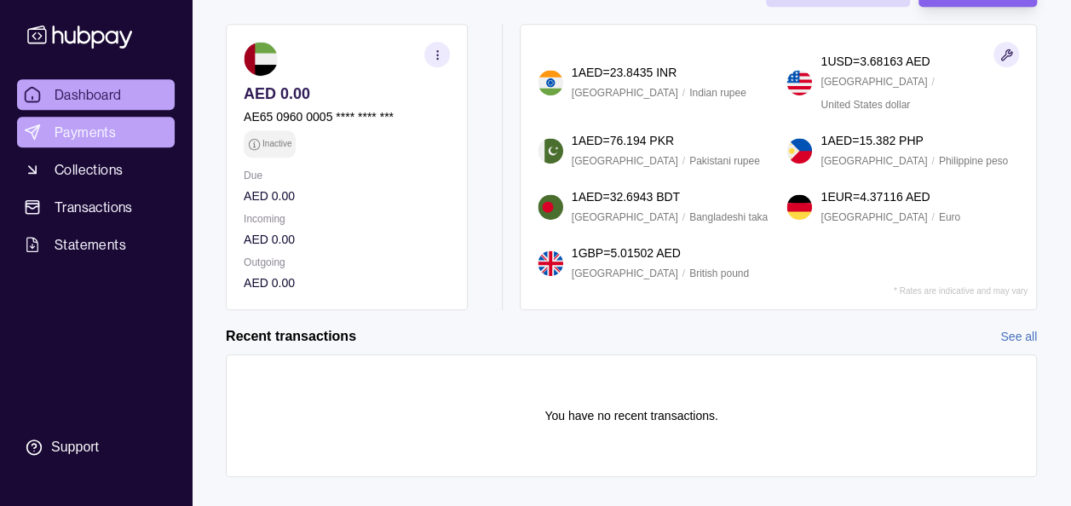
click at [78, 138] on span "Payments" at bounding box center [85, 132] width 61 height 20
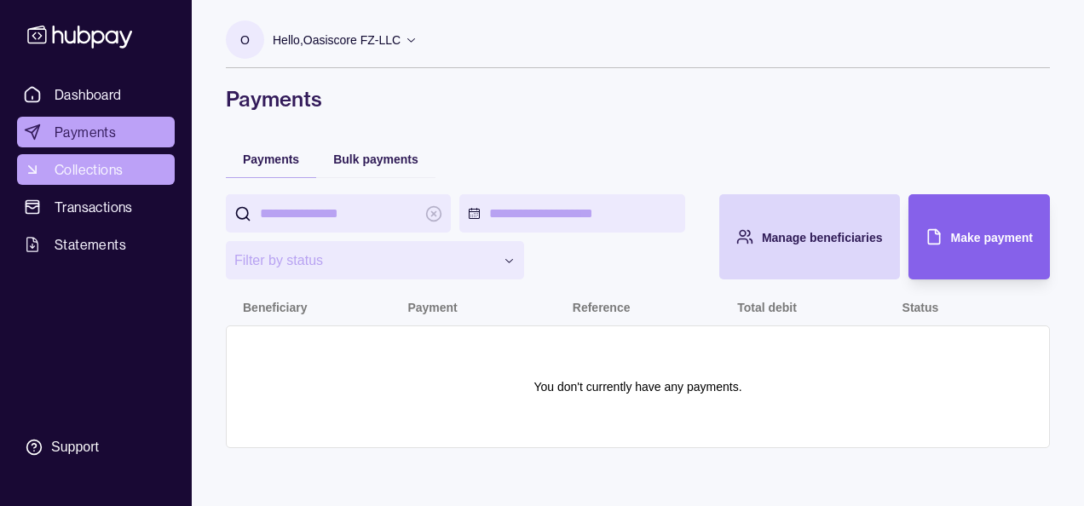
click at [113, 164] on span "Collections" at bounding box center [89, 169] width 68 height 20
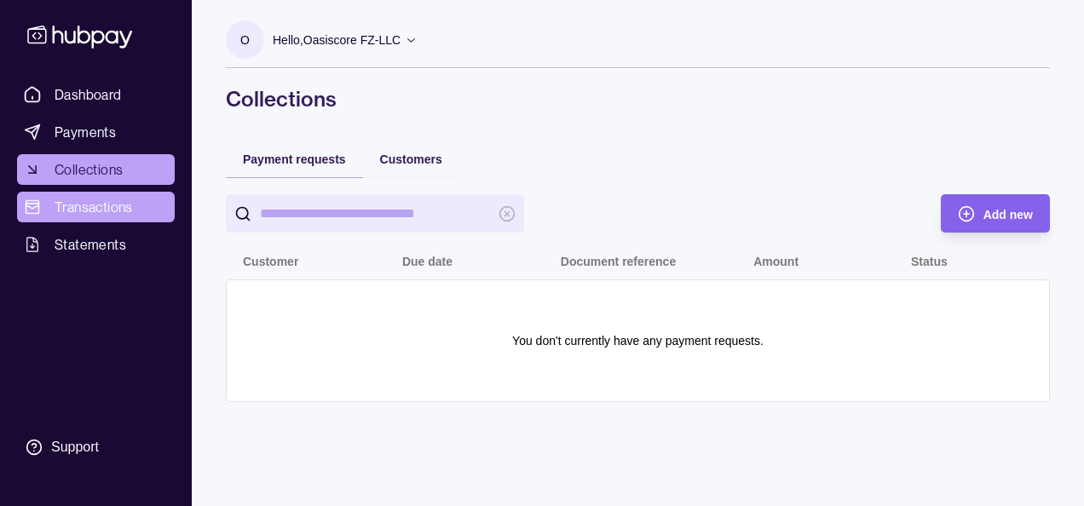
click at [106, 202] on span "Transactions" at bounding box center [94, 207] width 78 height 20
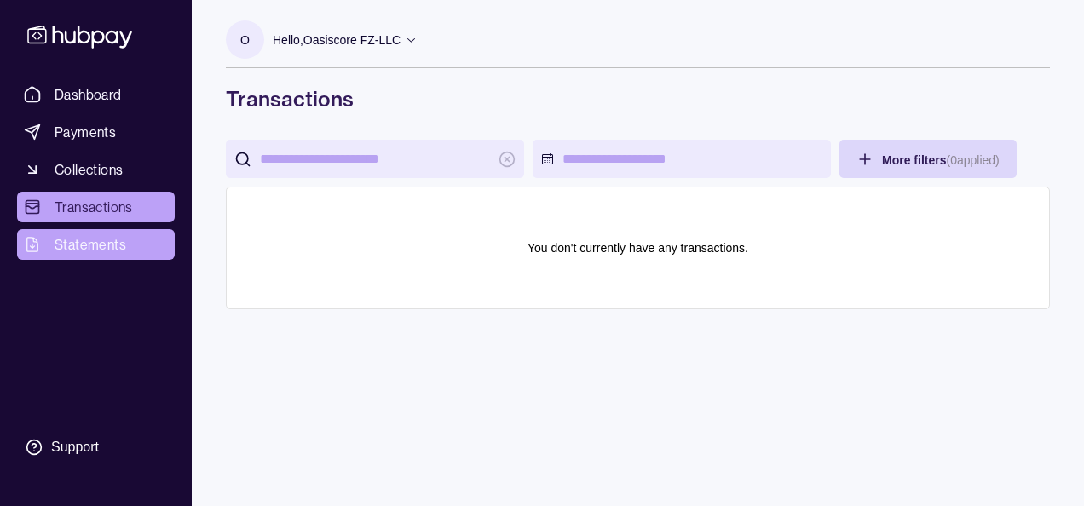
click at [102, 235] on span "Statements" at bounding box center [91, 244] width 72 height 20
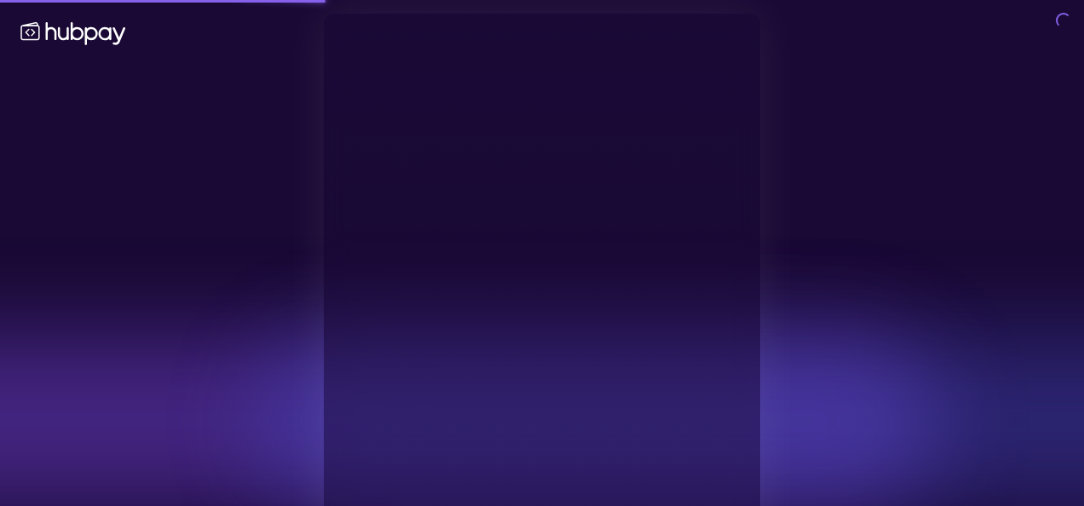
type input "**********"
